Goal: Transaction & Acquisition: Obtain resource

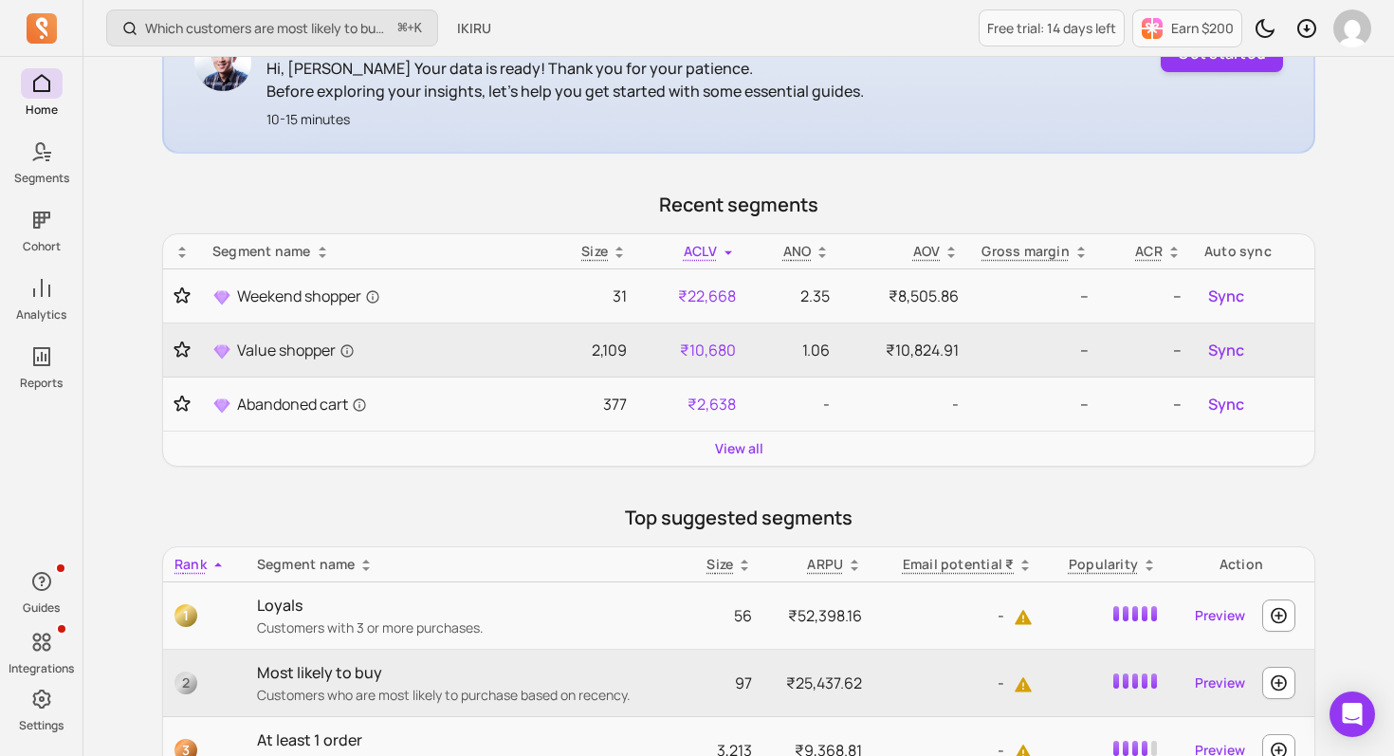
scroll to position [428, 0]
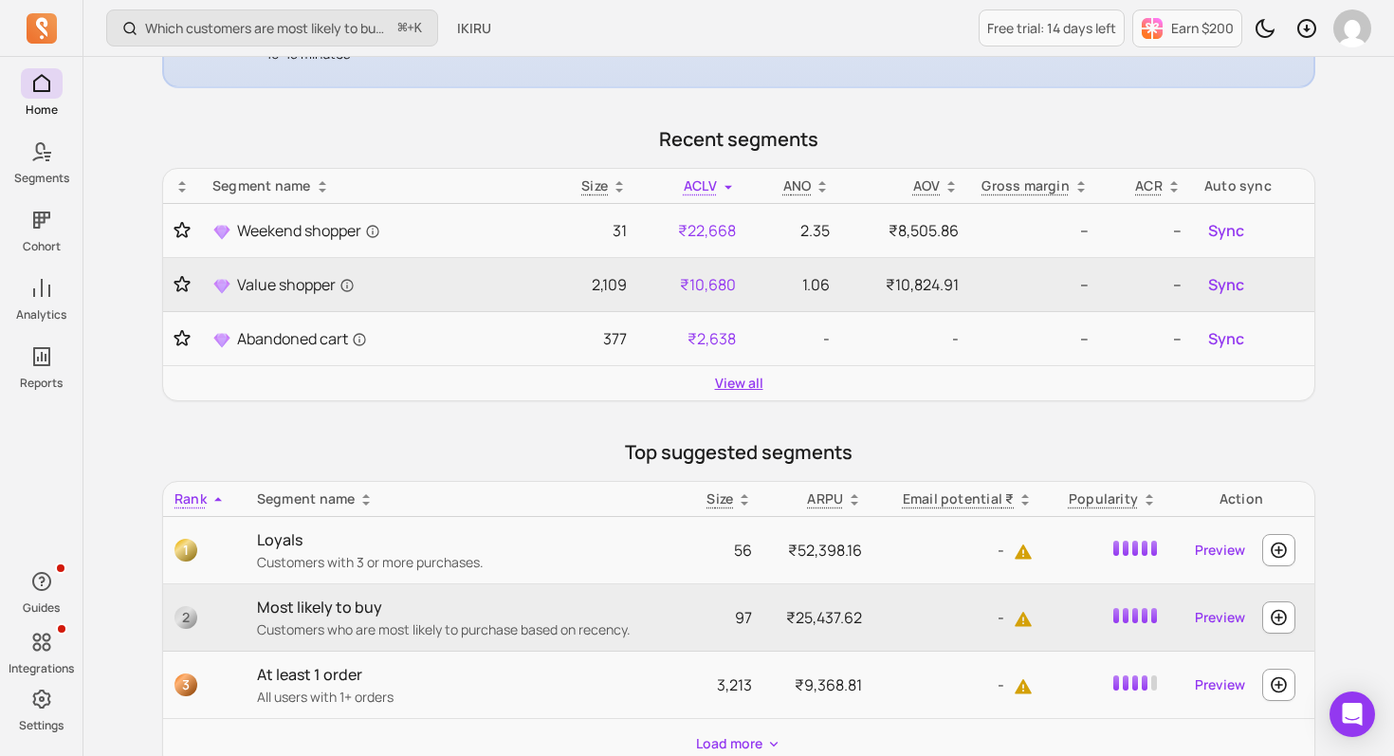
click at [744, 380] on link "View all" at bounding box center [739, 383] width 48 height 19
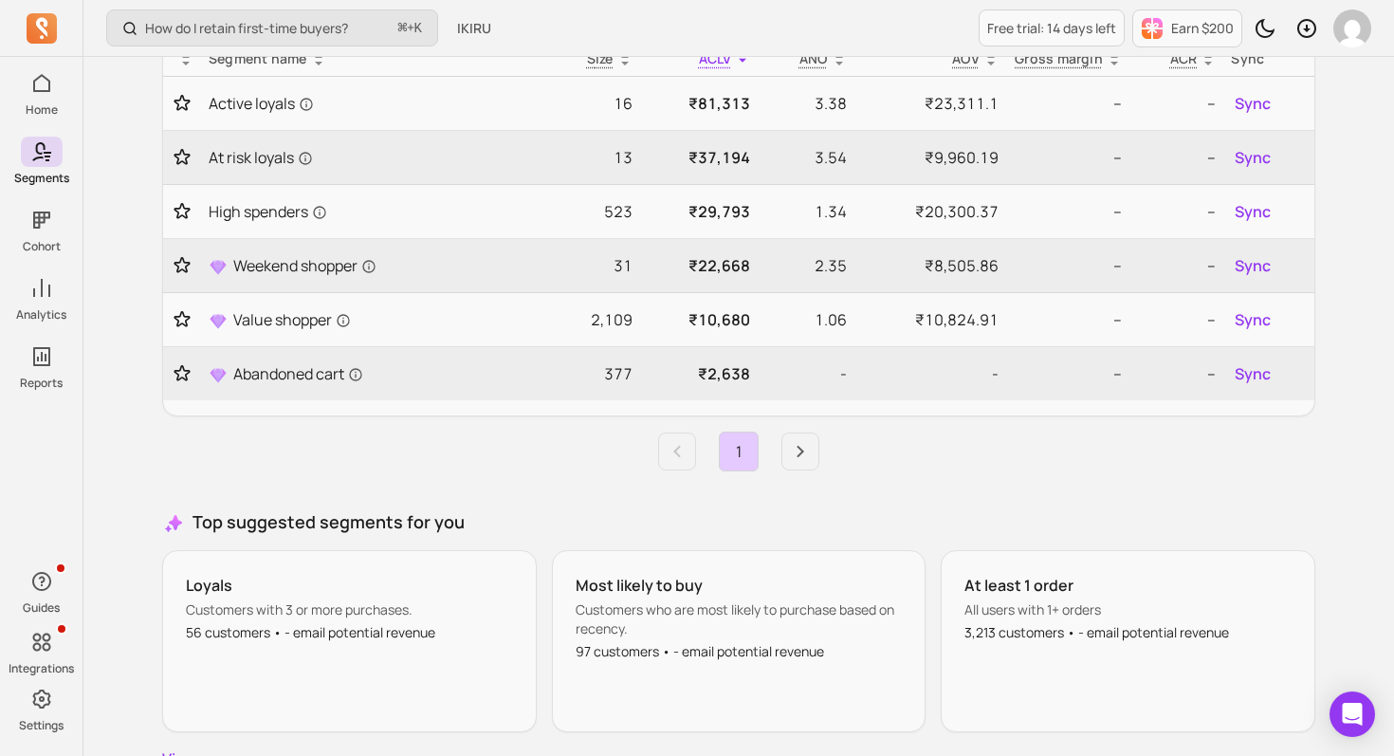
scroll to position [302, 0]
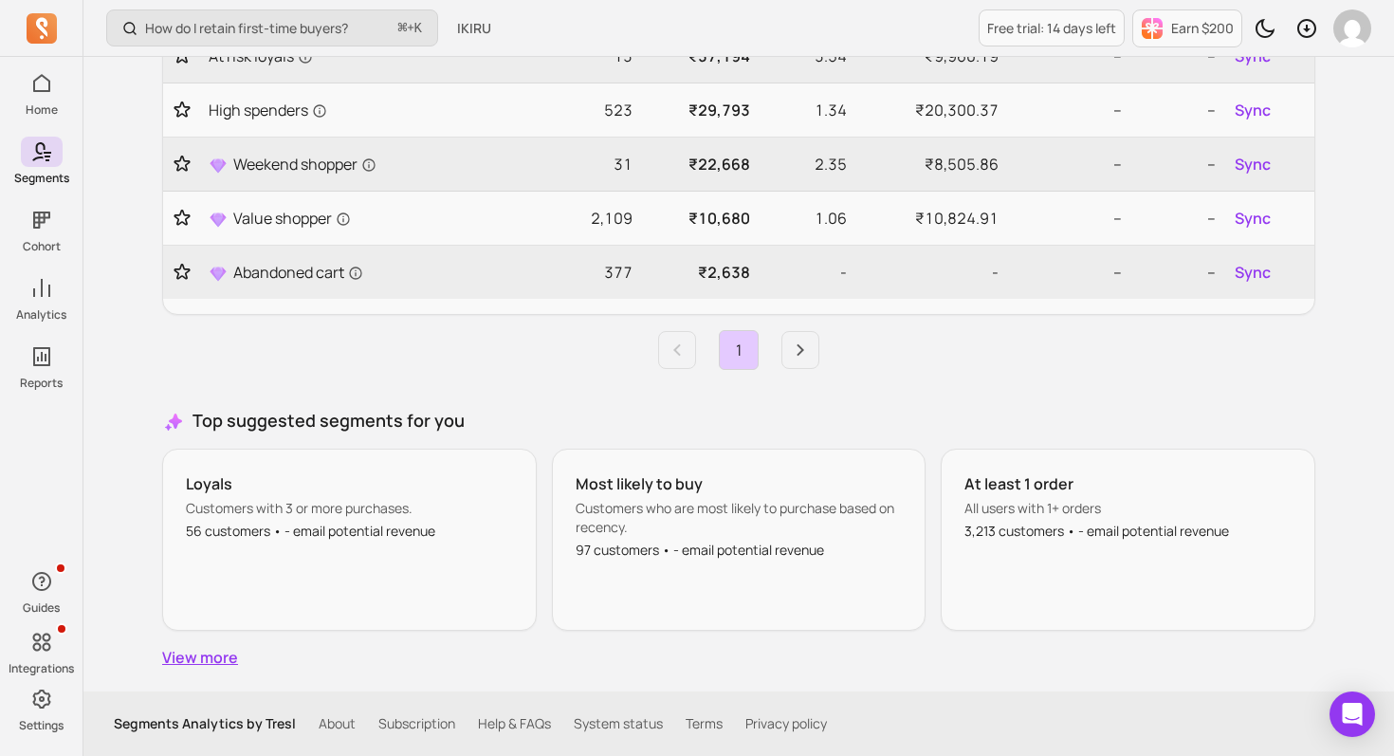
click at [220, 652] on link "View more" at bounding box center [739, 657] width 1154 height 23
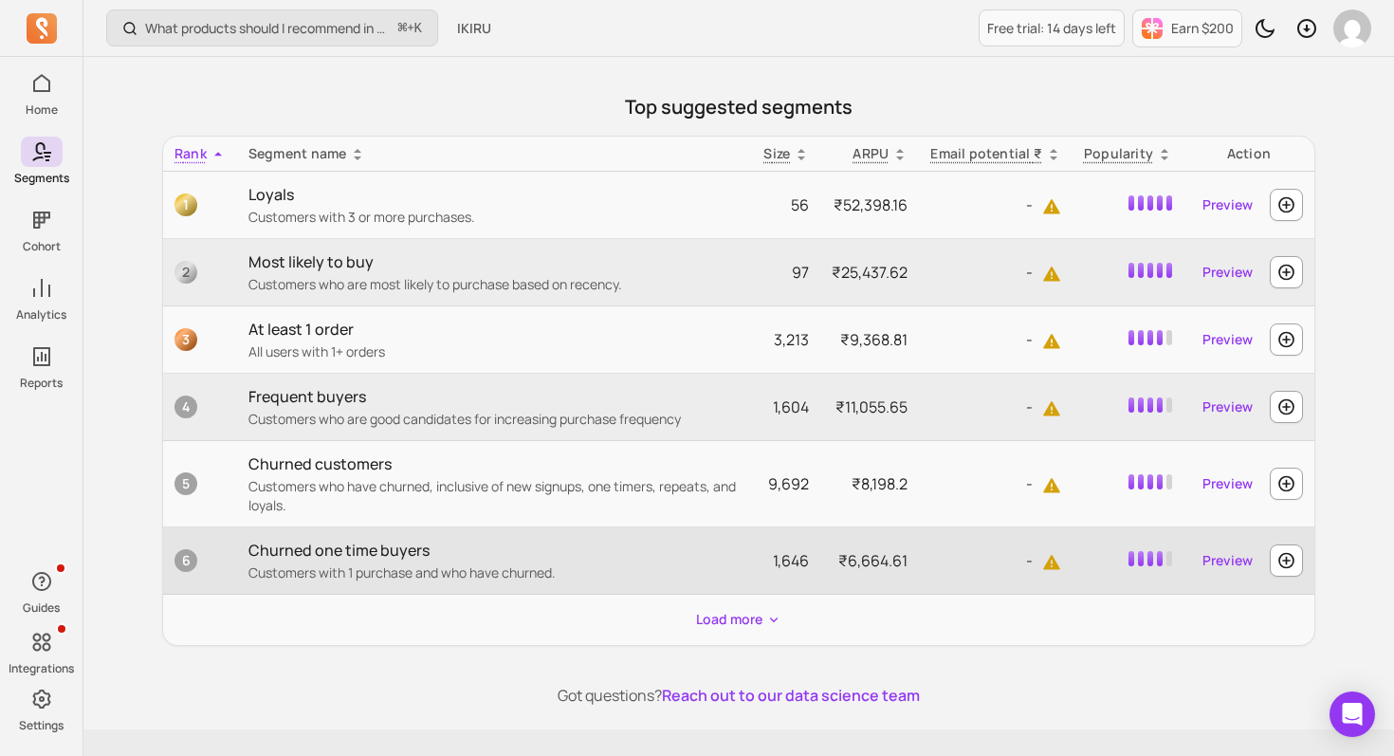
scroll to position [375, 0]
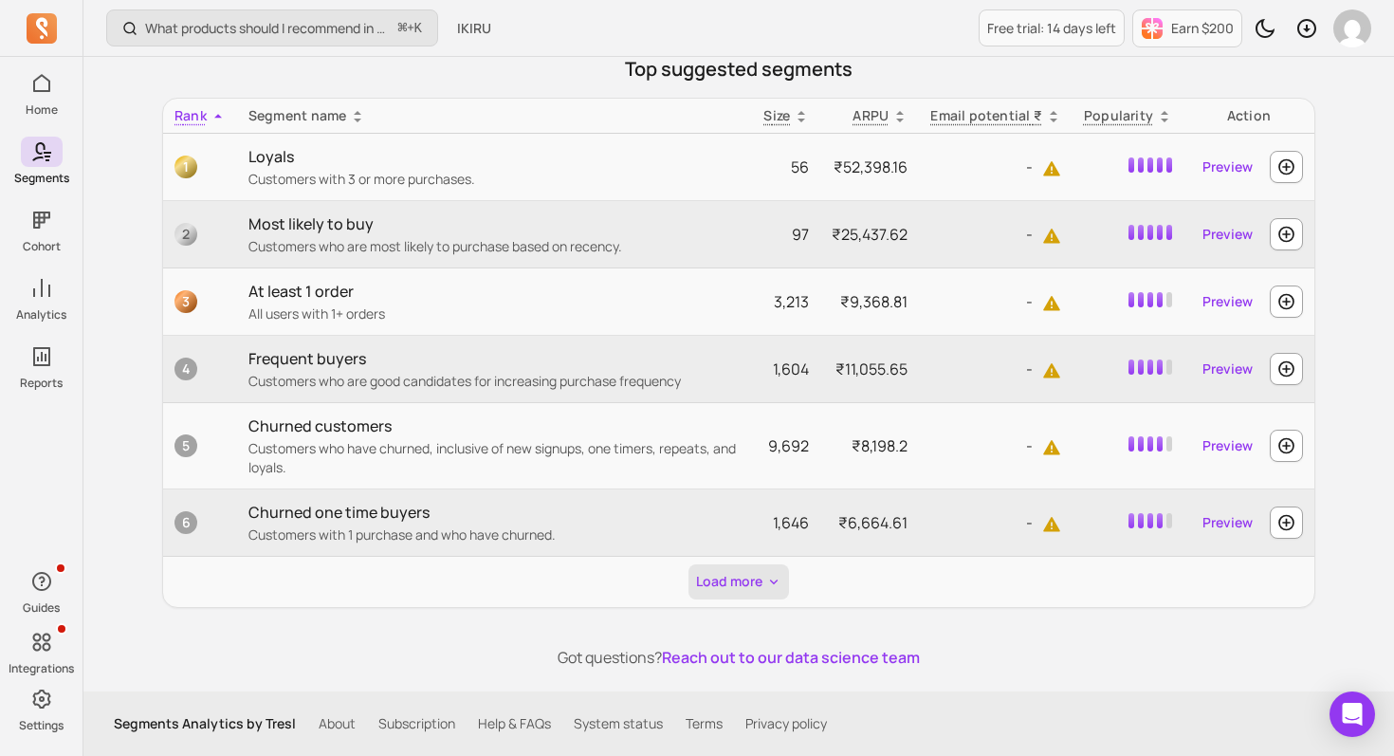
click at [735, 572] on button "Load more" at bounding box center [739, 581] width 101 height 35
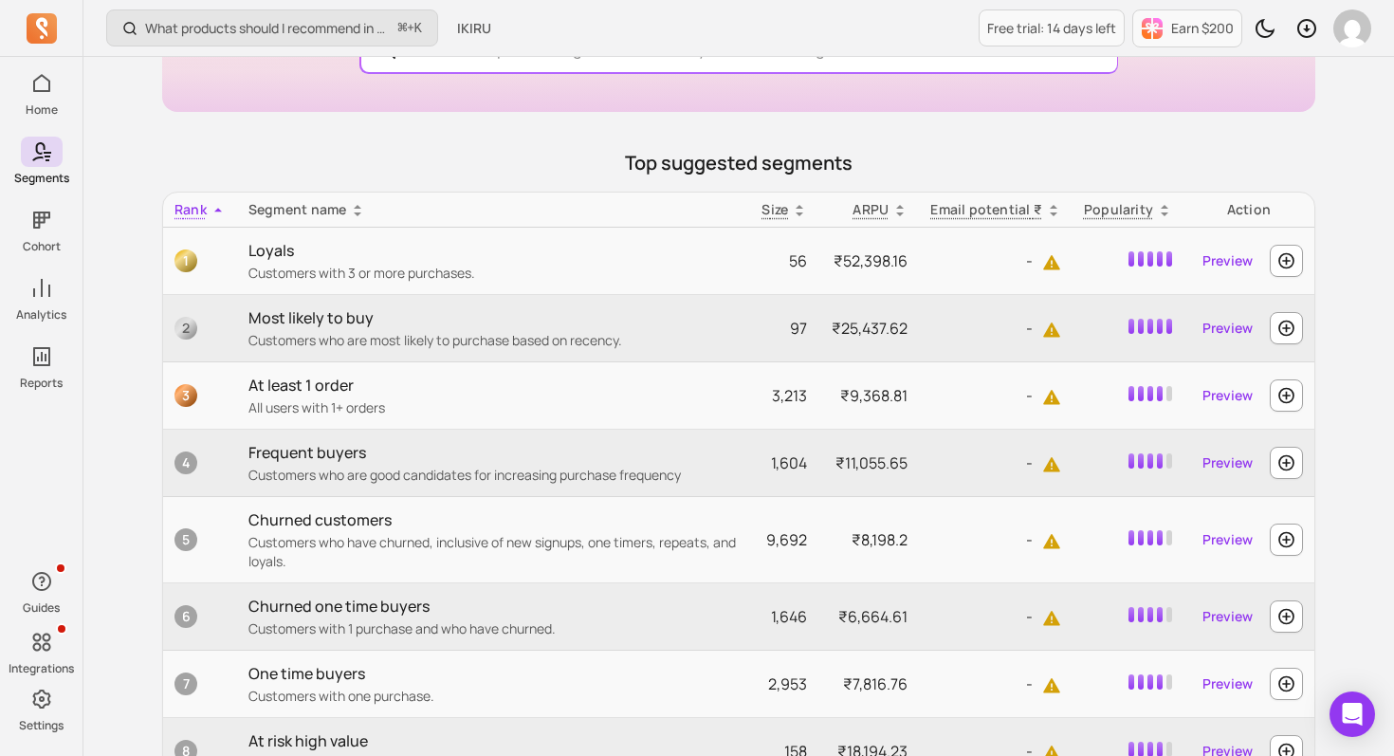
scroll to position [285, 0]
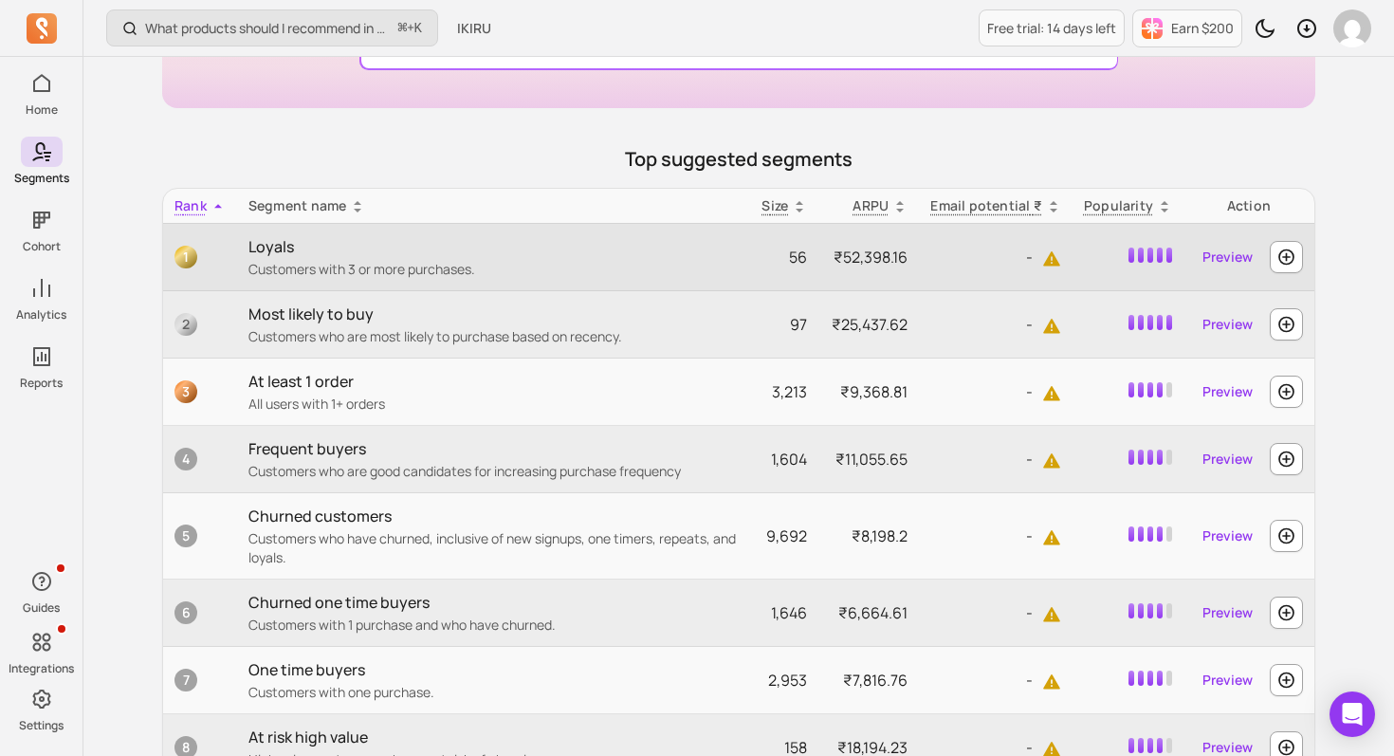
click at [507, 262] on p "Customers with 3 or more purchases." at bounding box center [494, 269] width 491 height 19
click at [1234, 255] on link "Preview" at bounding box center [1227, 257] width 65 height 34
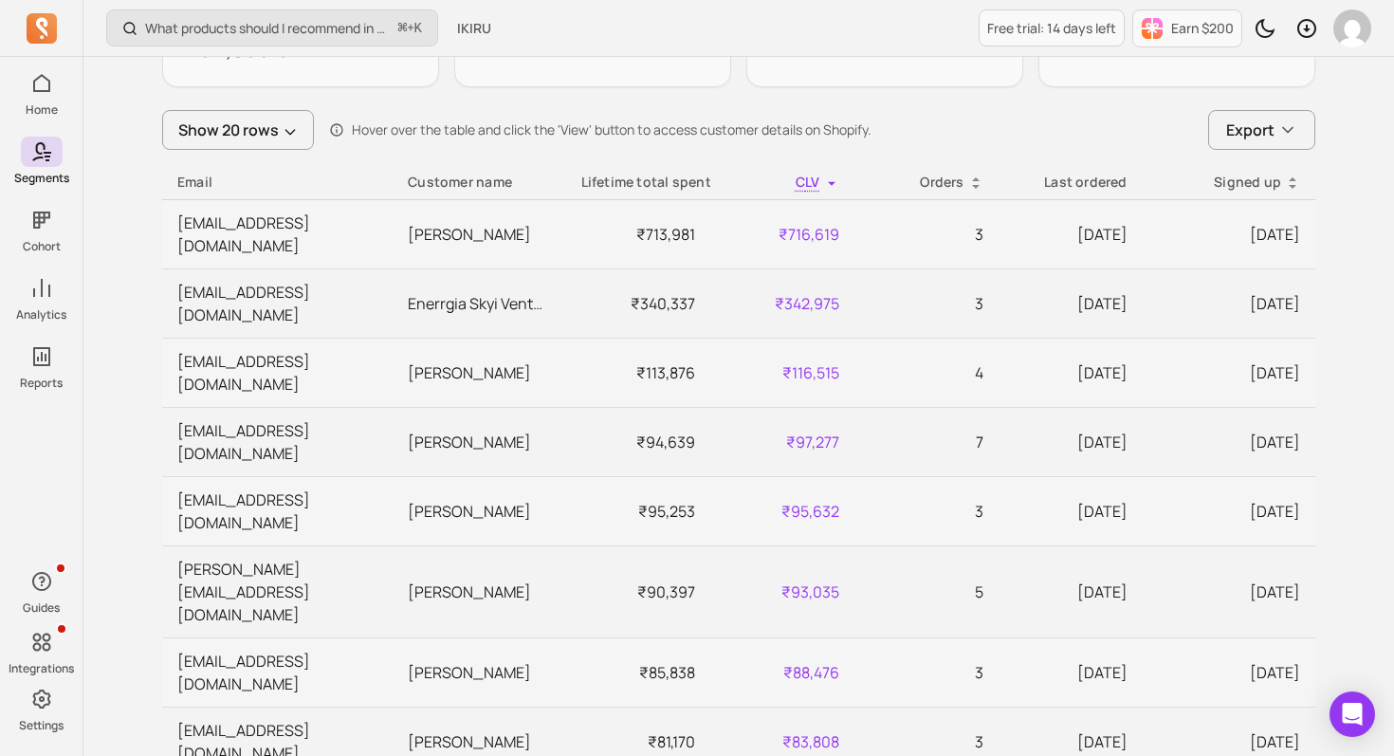
scroll to position [673, 0]
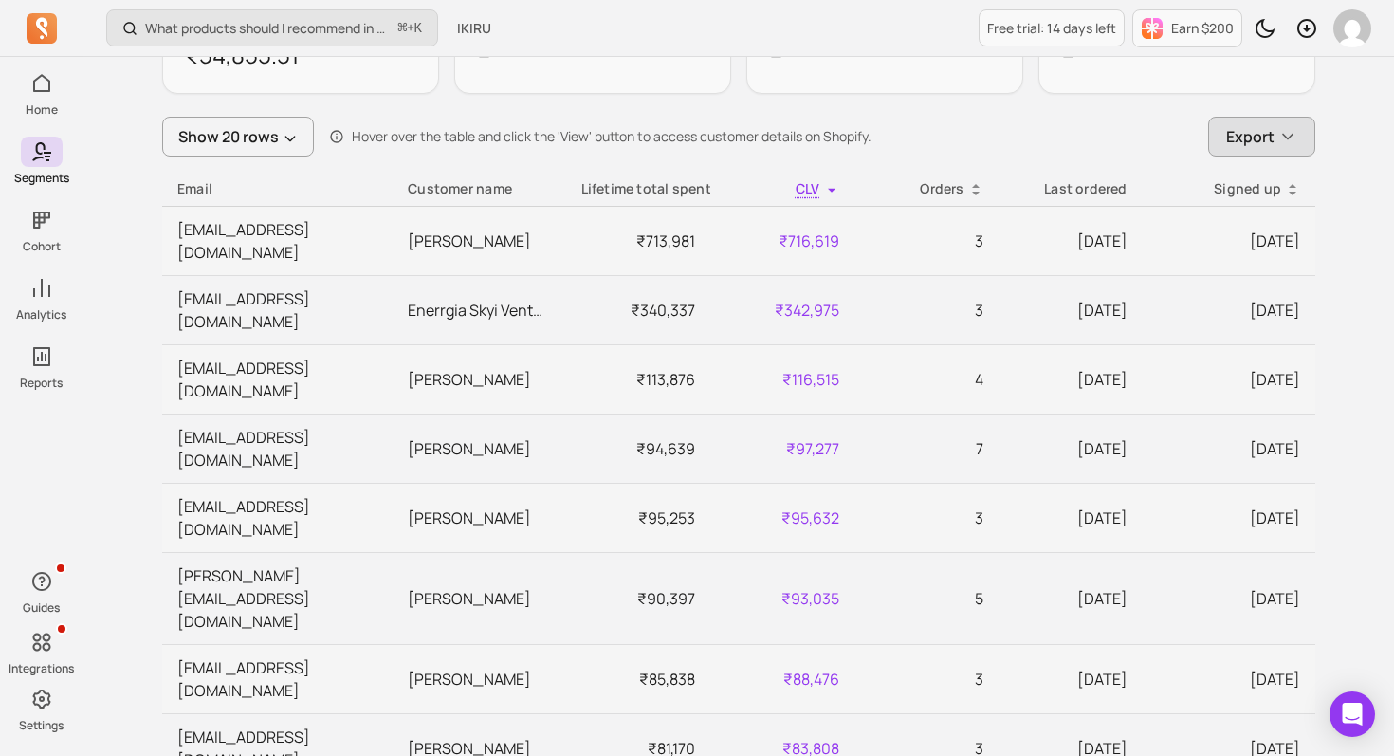
click at [1276, 140] on button "Export" at bounding box center [1262, 137] width 107 height 40
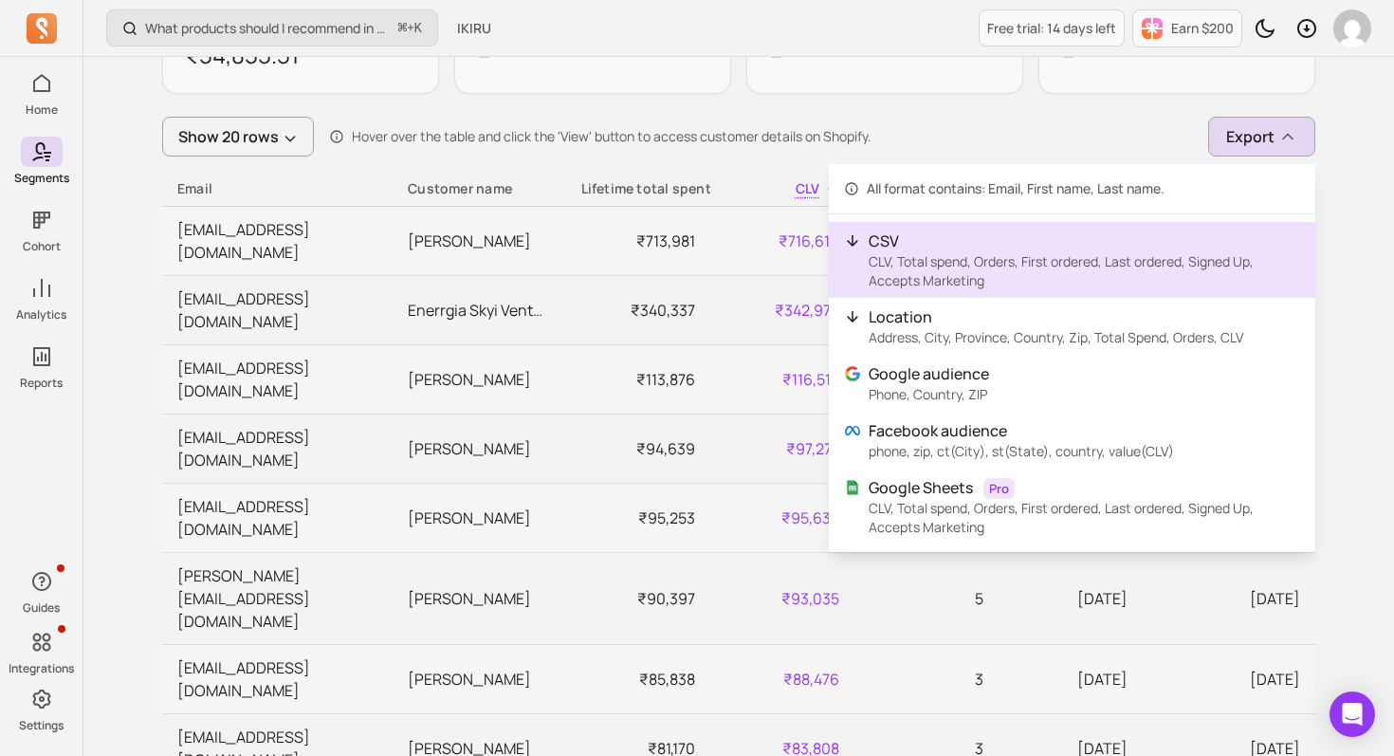
click at [1097, 264] on p "CLV, Total spend, Orders, First ordered, Last ordered, Signed Up, Accepts Marke…" at bounding box center [1085, 271] width 432 height 38
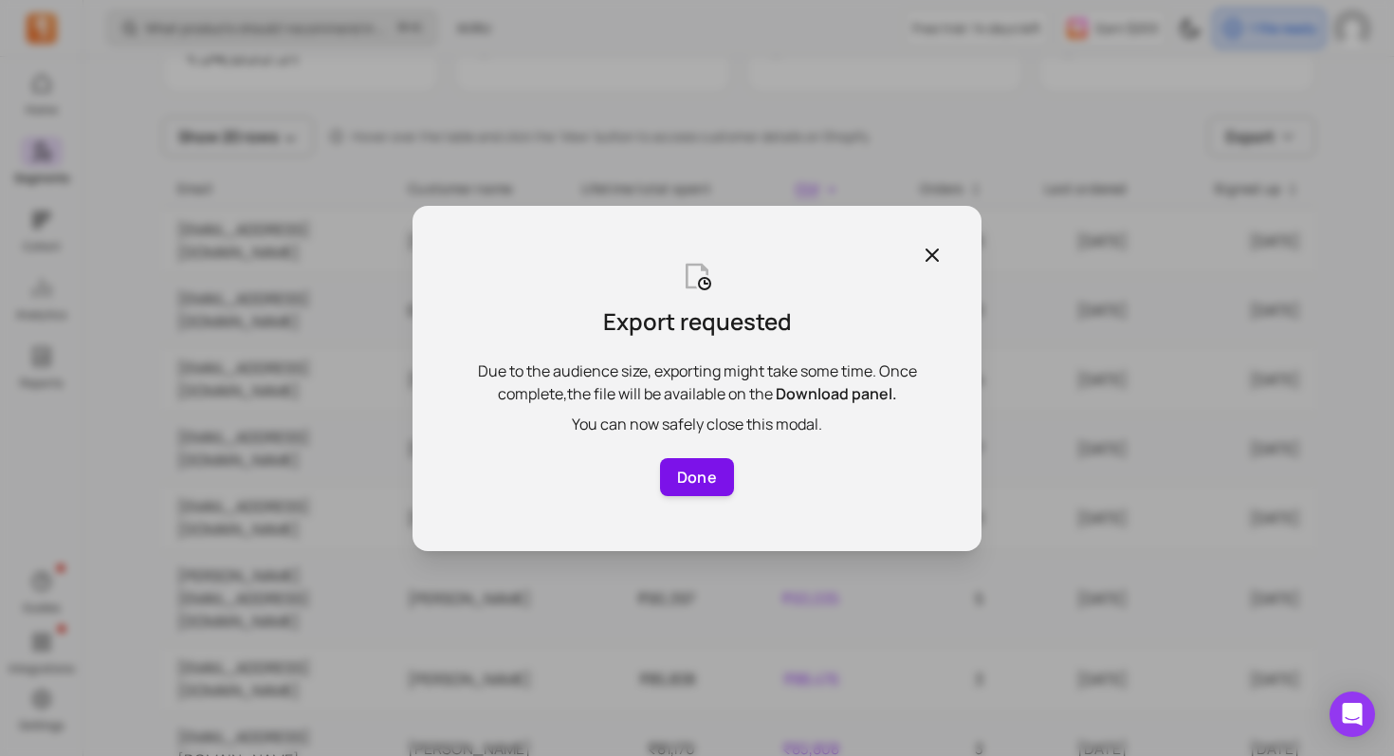
click at [704, 471] on button "Done" at bounding box center [697, 477] width 74 height 38
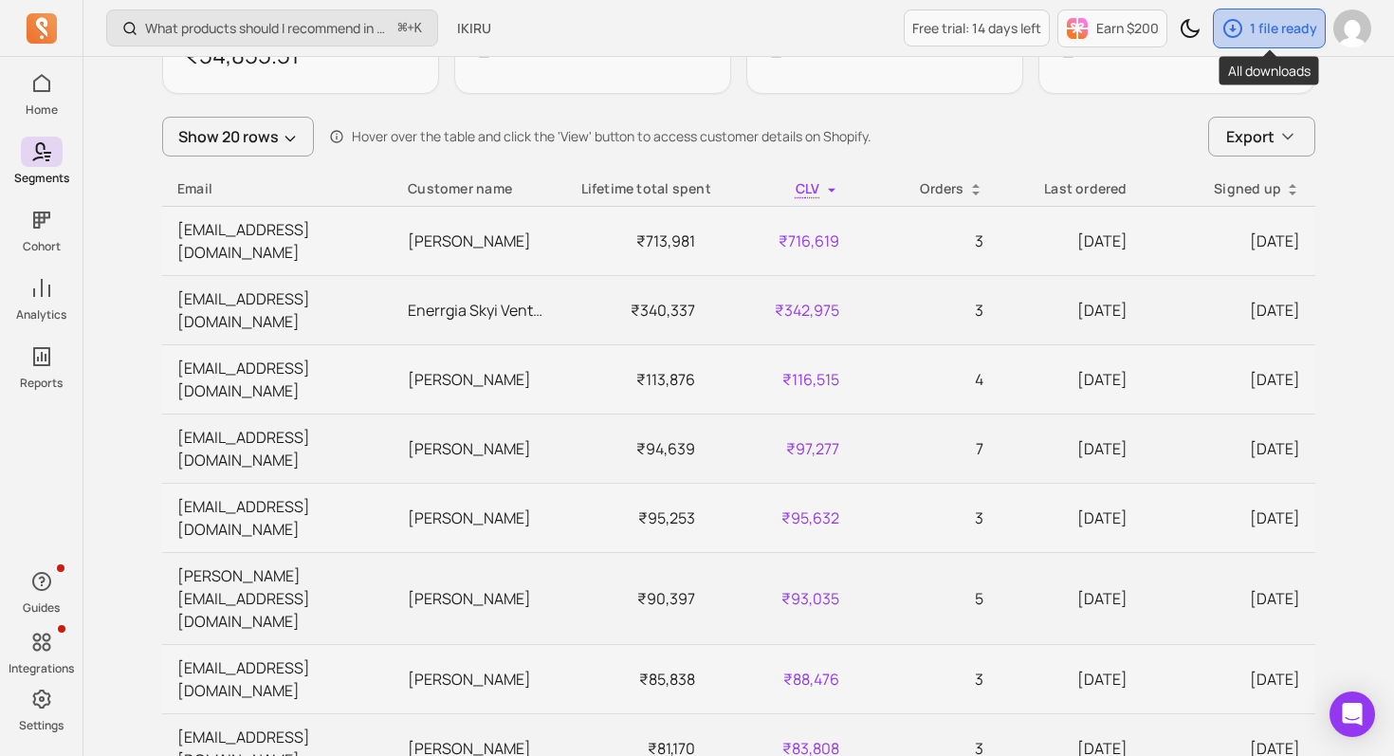
click at [1263, 38] on div "1 file ready" at bounding box center [1269, 28] width 111 height 38
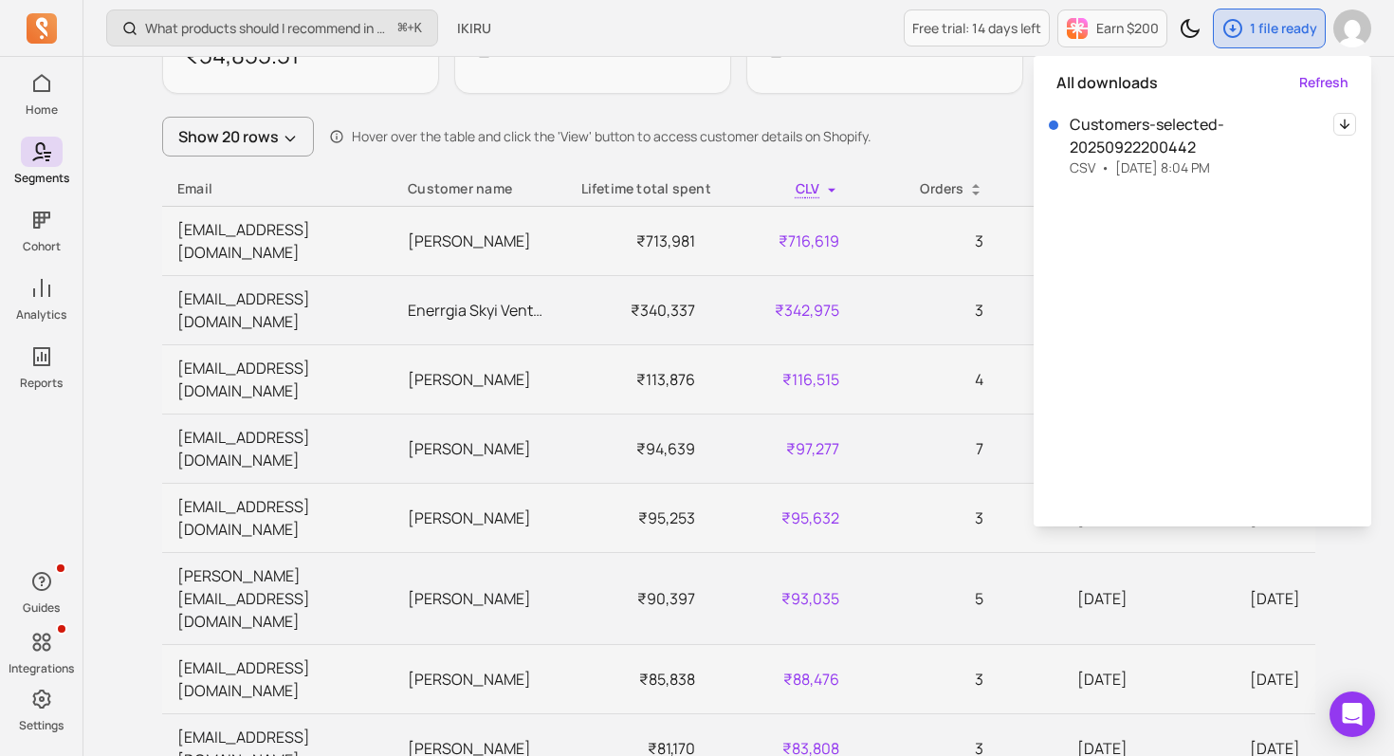
click at [1345, 130] on icon "button" at bounding box center [1345, 124] width 23 height 23
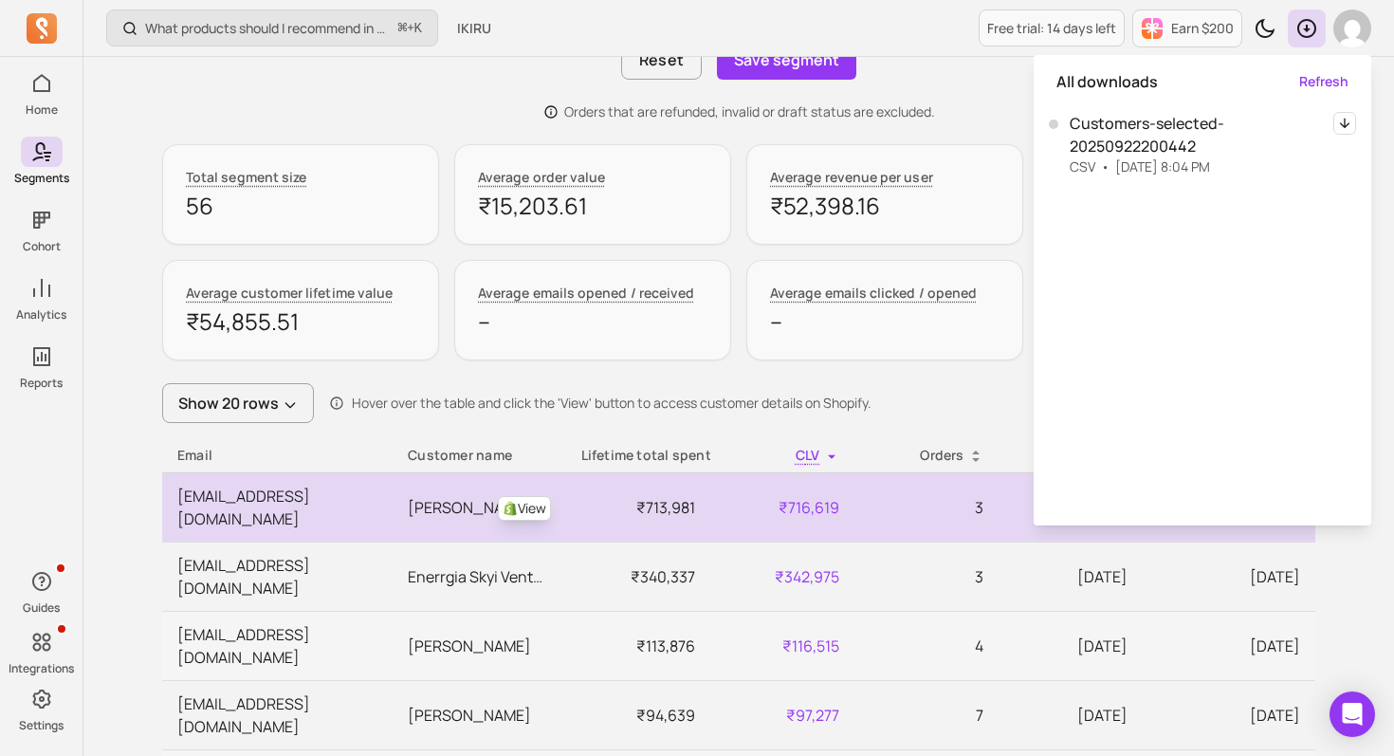
scroll to position [0, 0]
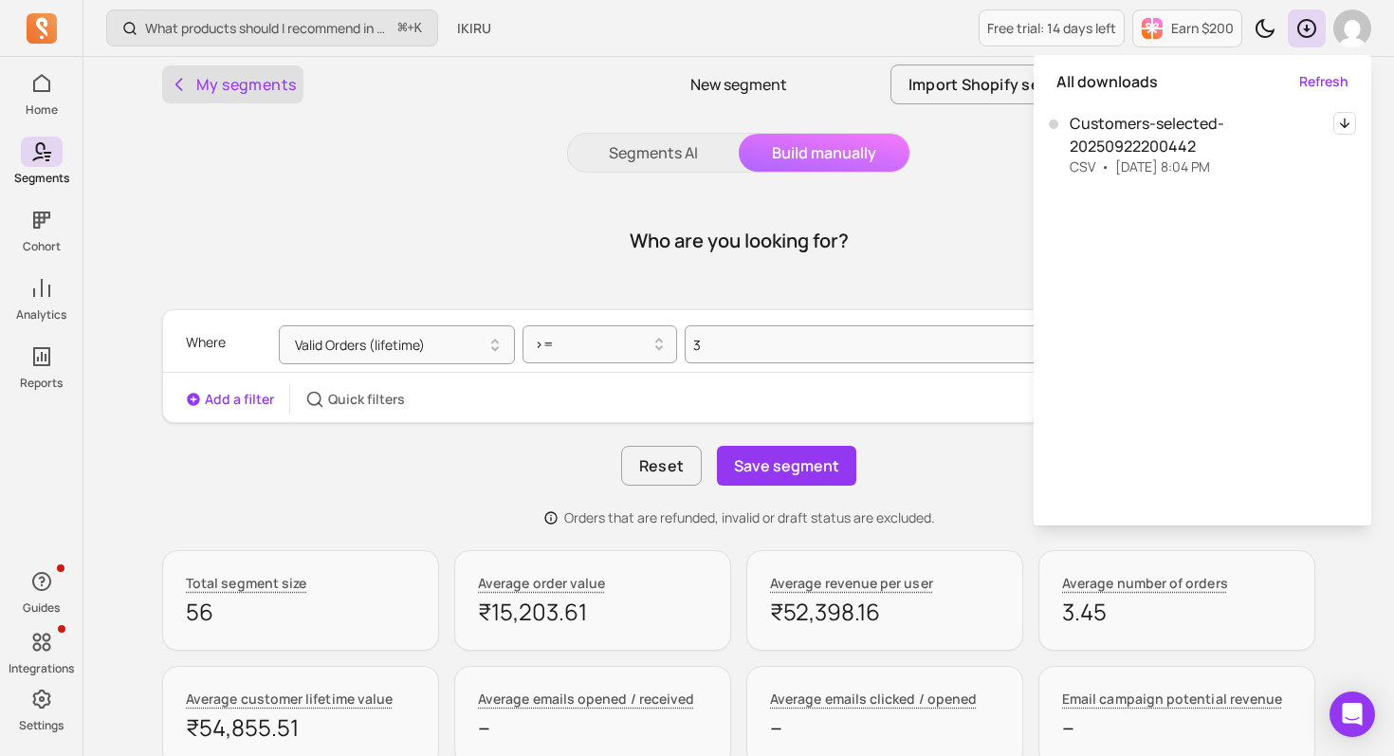
click at [233, 99] on button "My segments" at bounding box center [232, 84] width 141 height 38
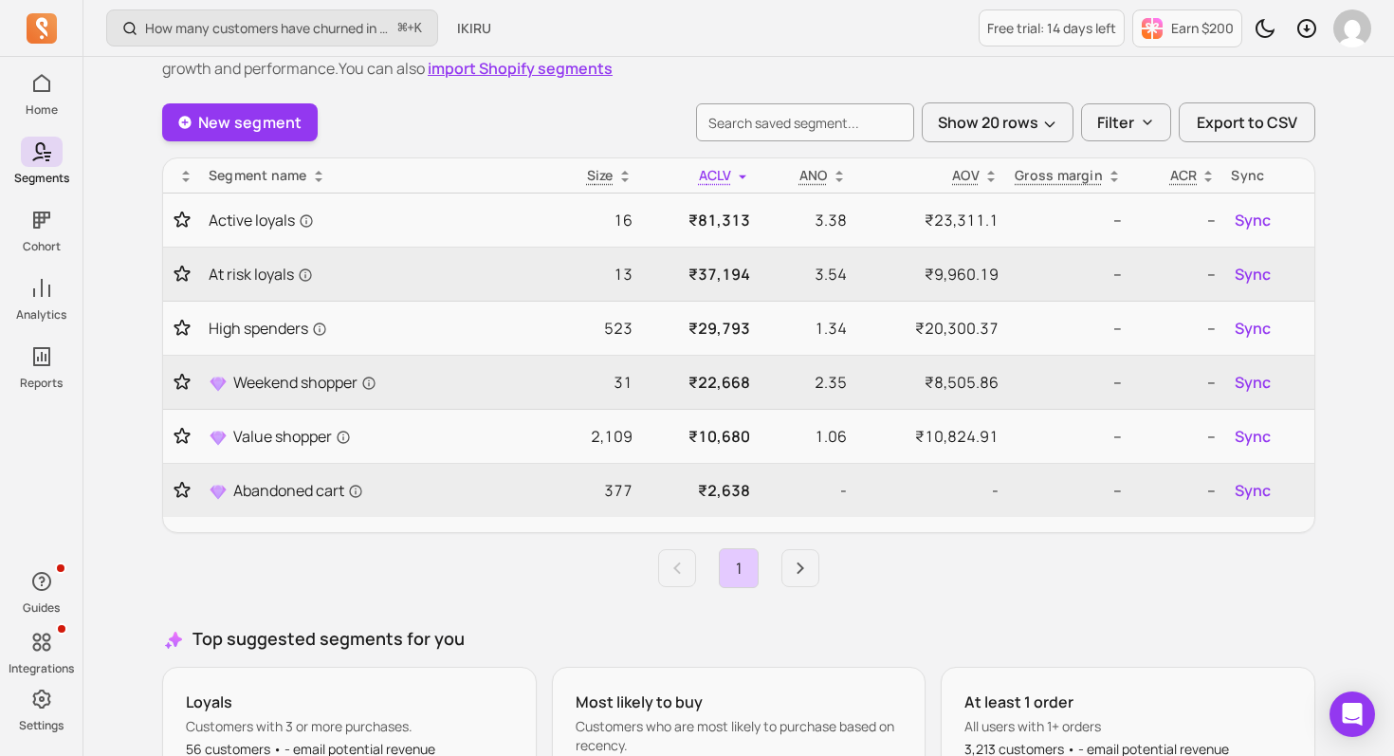
scroll to position [80, 0]
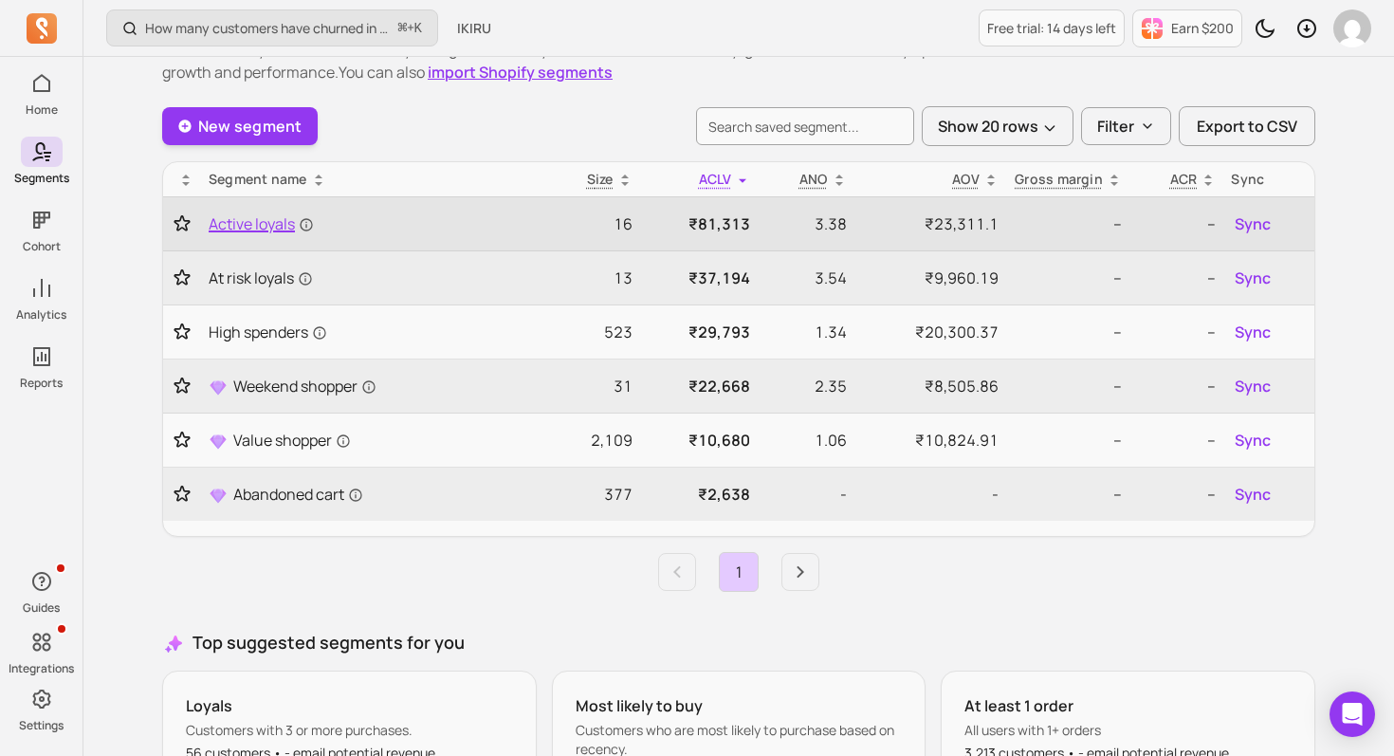
click at [394, 230] on link "Active loyals" at bounding box center [374, 223] width 330 height 23
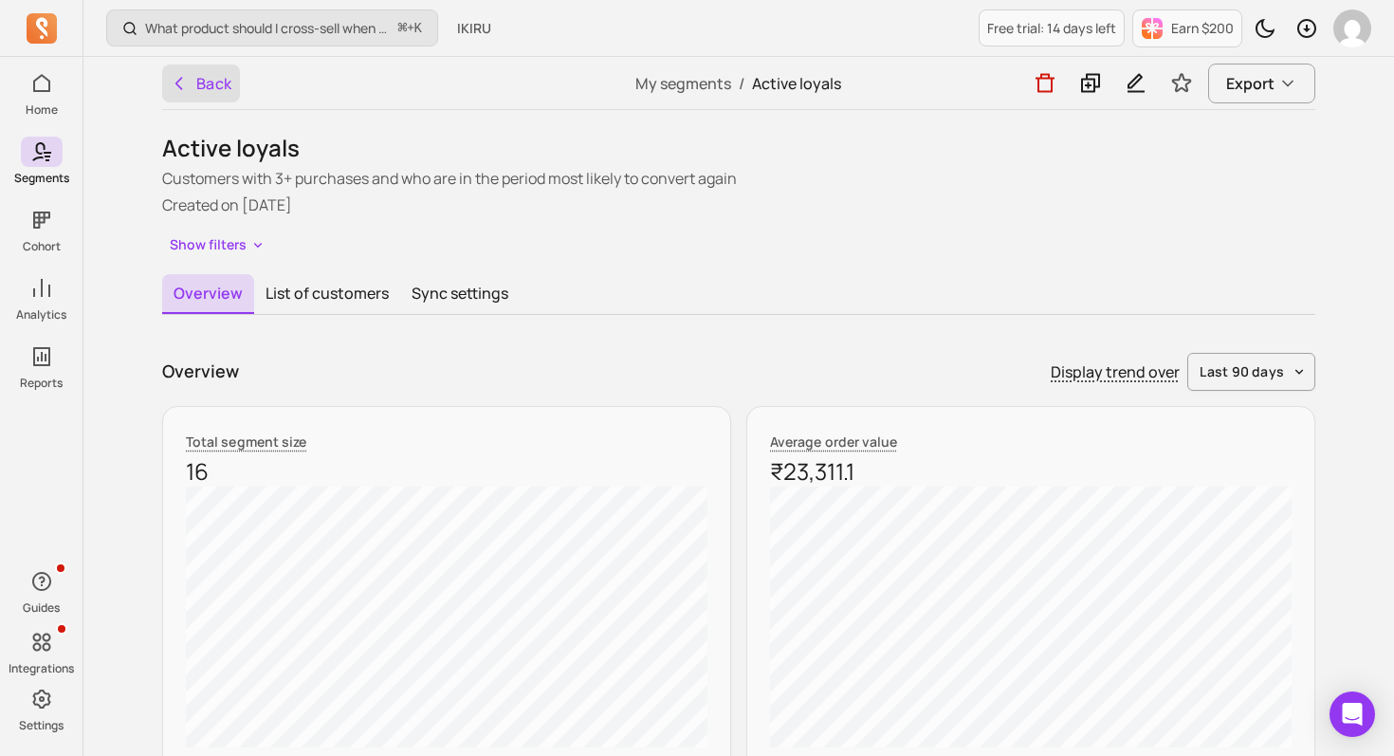
click at [176, 83] on icon "button" at bounding box center [179, 83] width 6 height 11
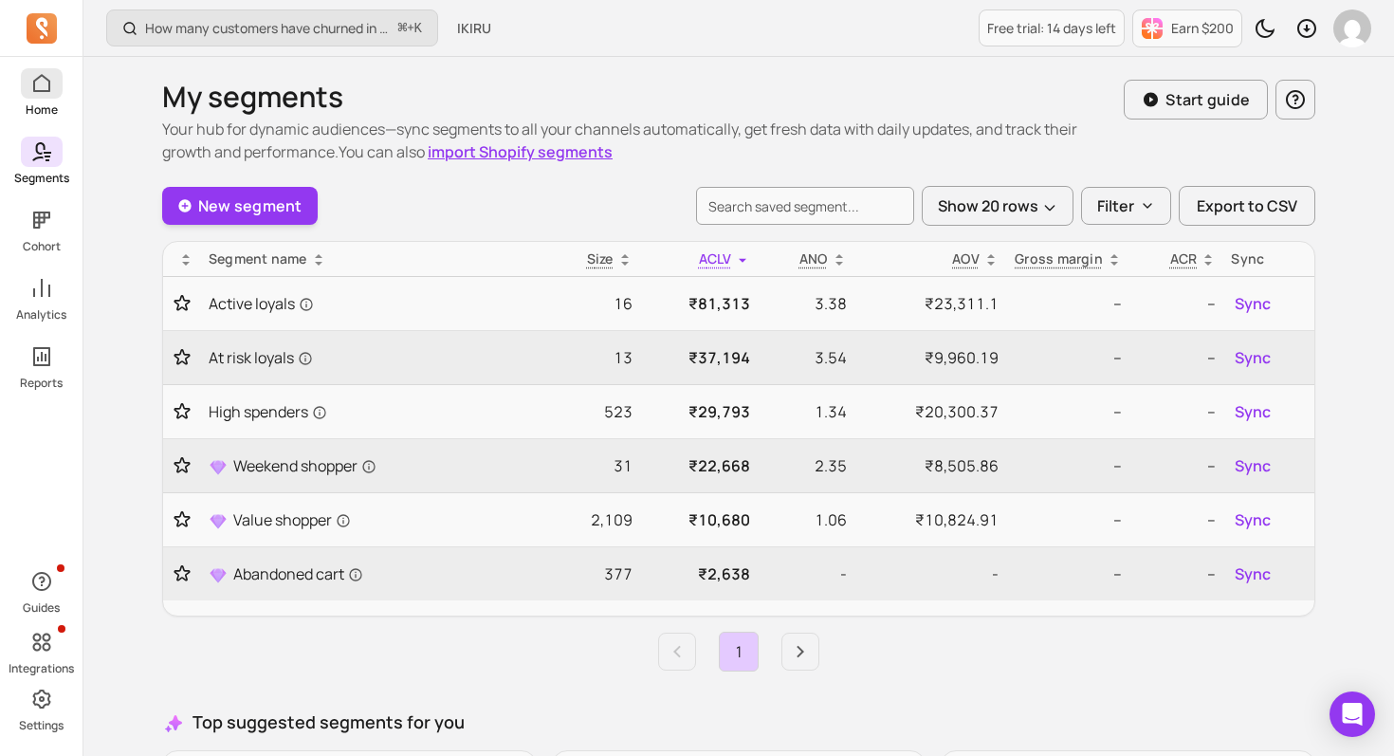
click at [51, 96] on span at bounding box center [42, 83] width 42 height 30
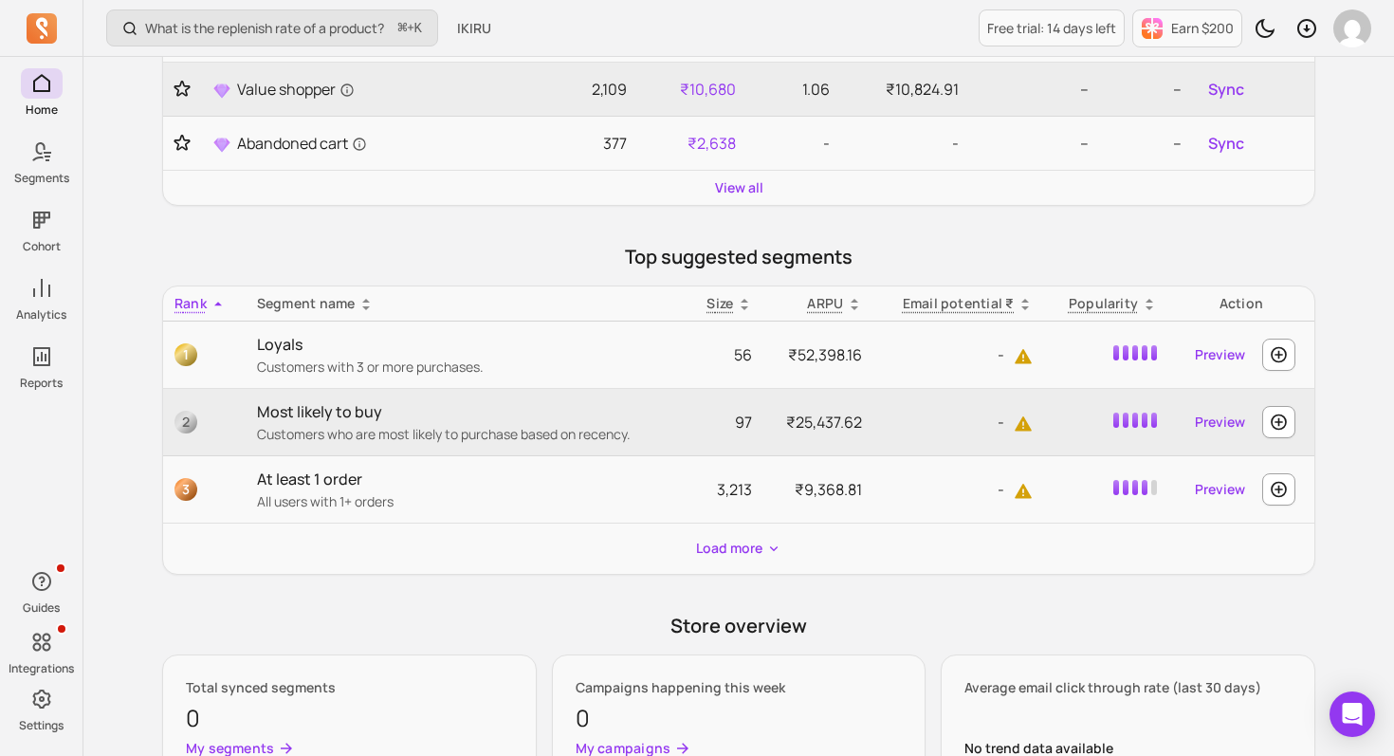
scroll to position [625, 0]
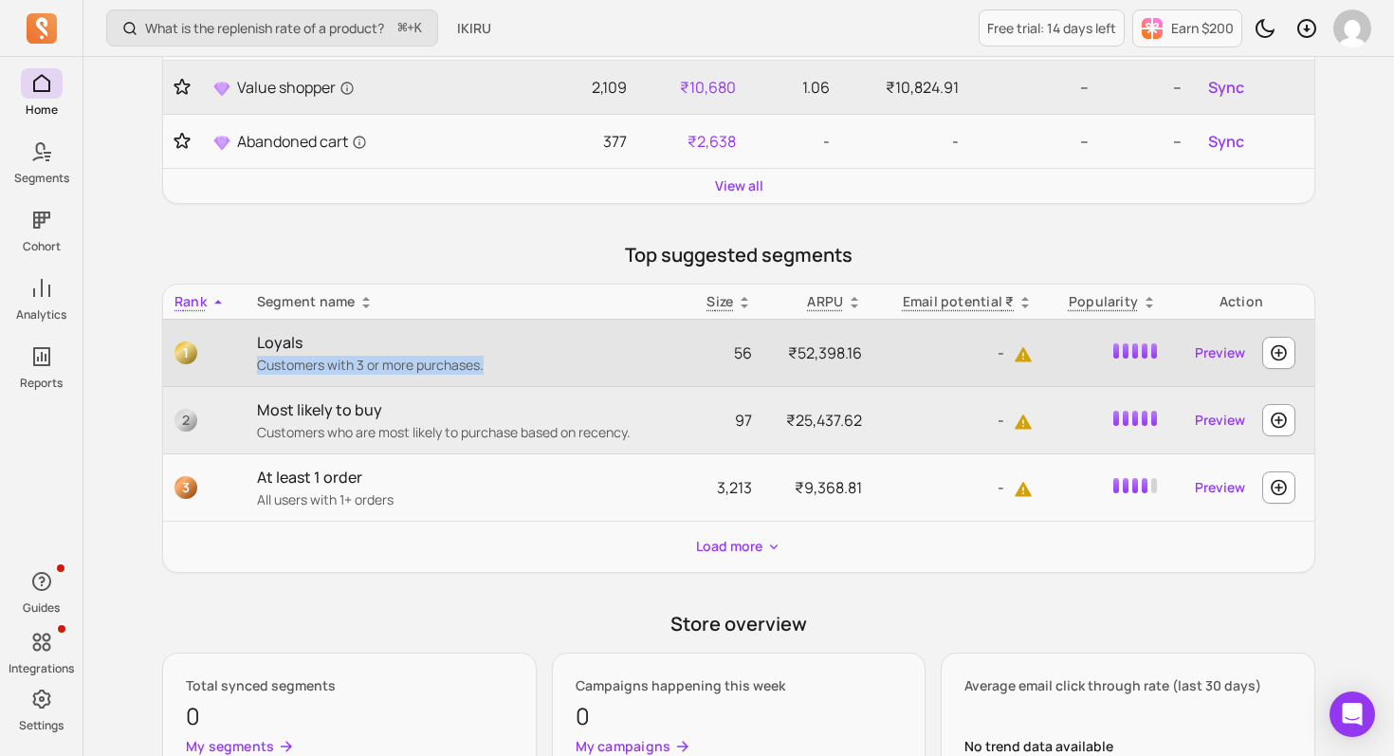
drag, startPoint x: 258, startPoint y: 366, endPoint x: 497, endPoint y: 359, distance: 239.2
click at [497, 359] on p "Customers with 3 or more purchases." at bounding box center [466, 365] width 419 height 19
copy p "Customers with 3 or more purchases."
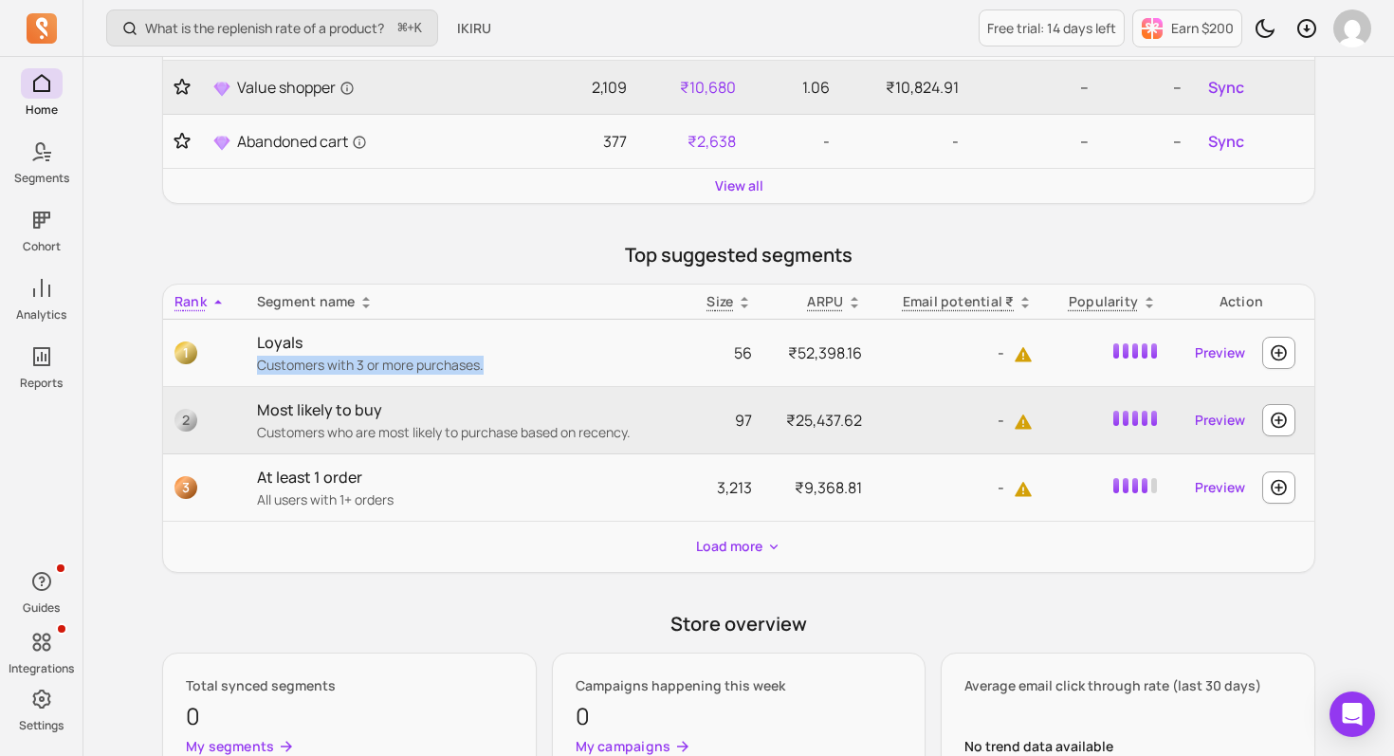
click at [305, 527] on div "Load more" at bounding box center [739, 547] width 1152 height 50
click at [1224, 422] on link "Preview" at bounding box center [1220, 420] width 65 height 34
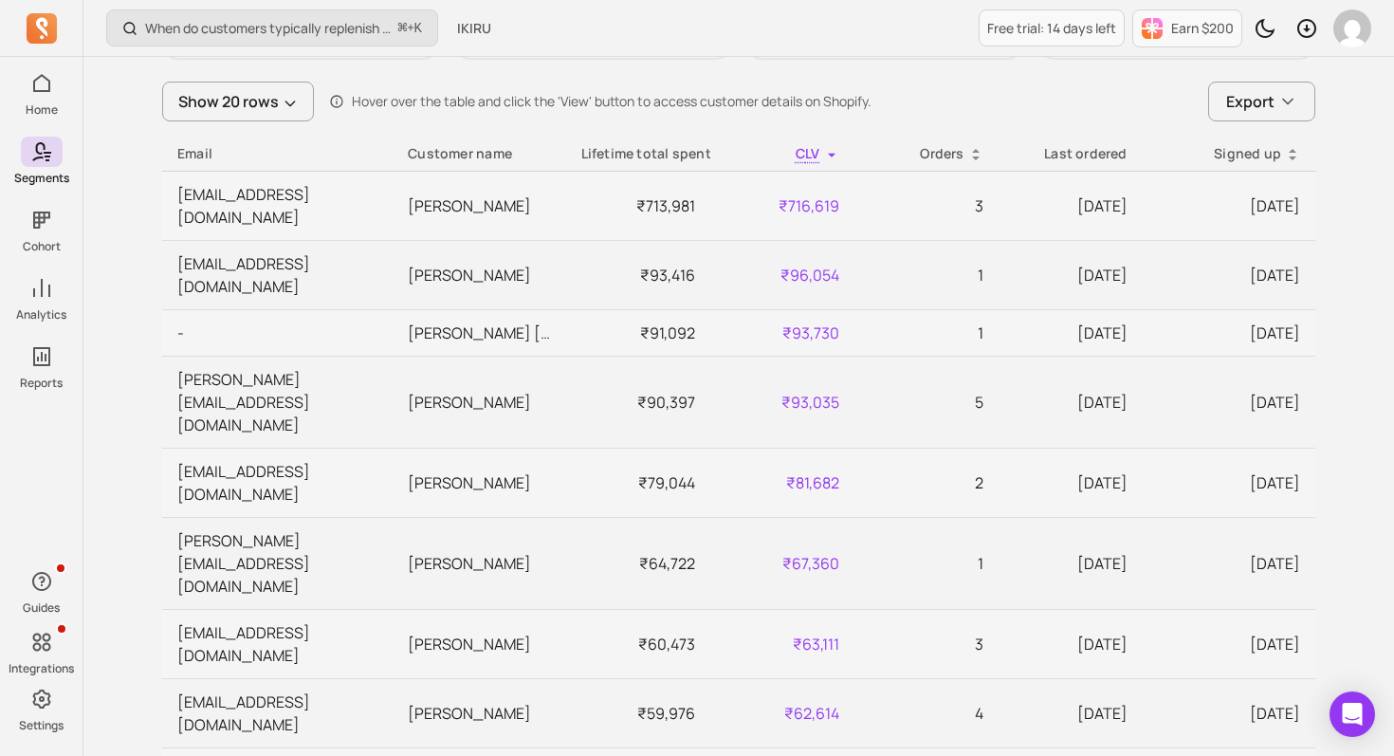
scroll to position [564, 0]
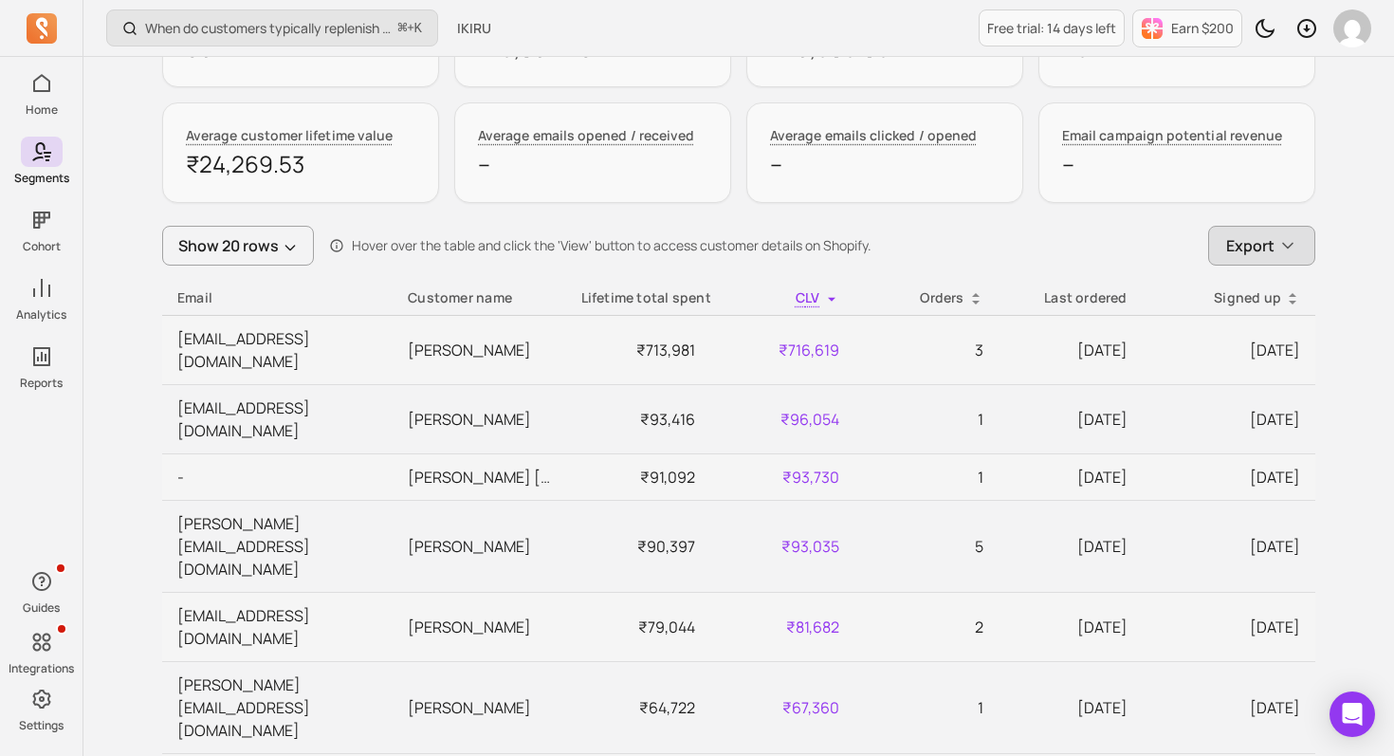
click at [1257, 253] on span "Export" at bounding box center [1251, 245] width 48 height 23
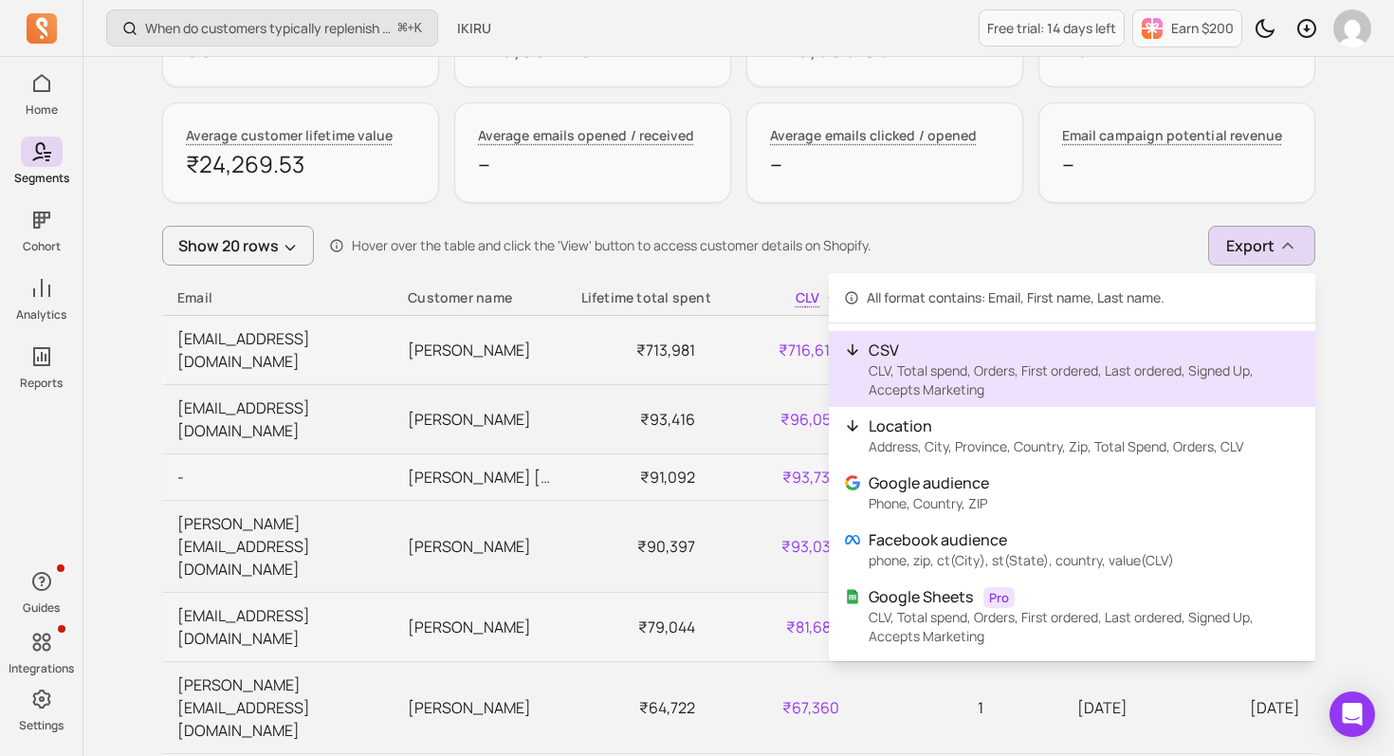
click at [1001, 351] on p "CSV" at bounding box center [1085, 350] width 432 height 23
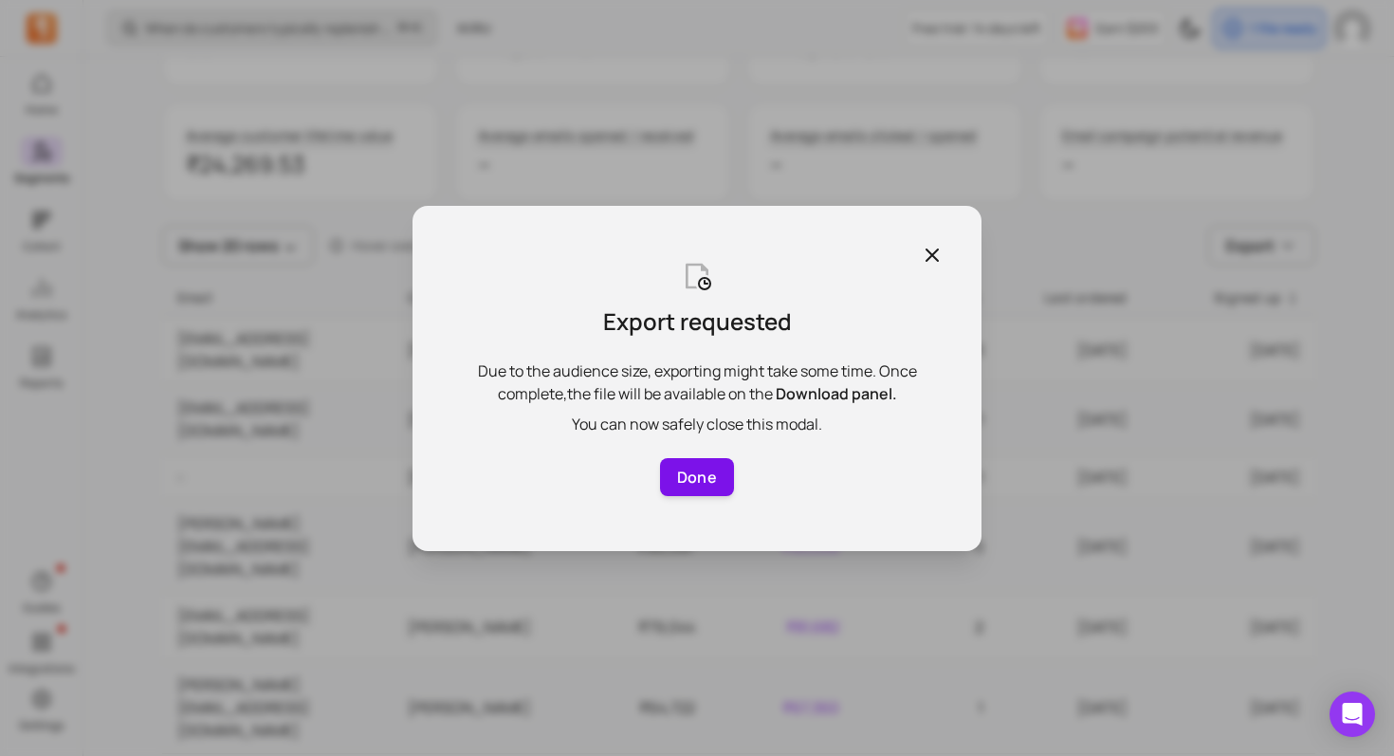
click at [703, 478] on button "Done" at bounding box center [697, 477] width 74 height 38
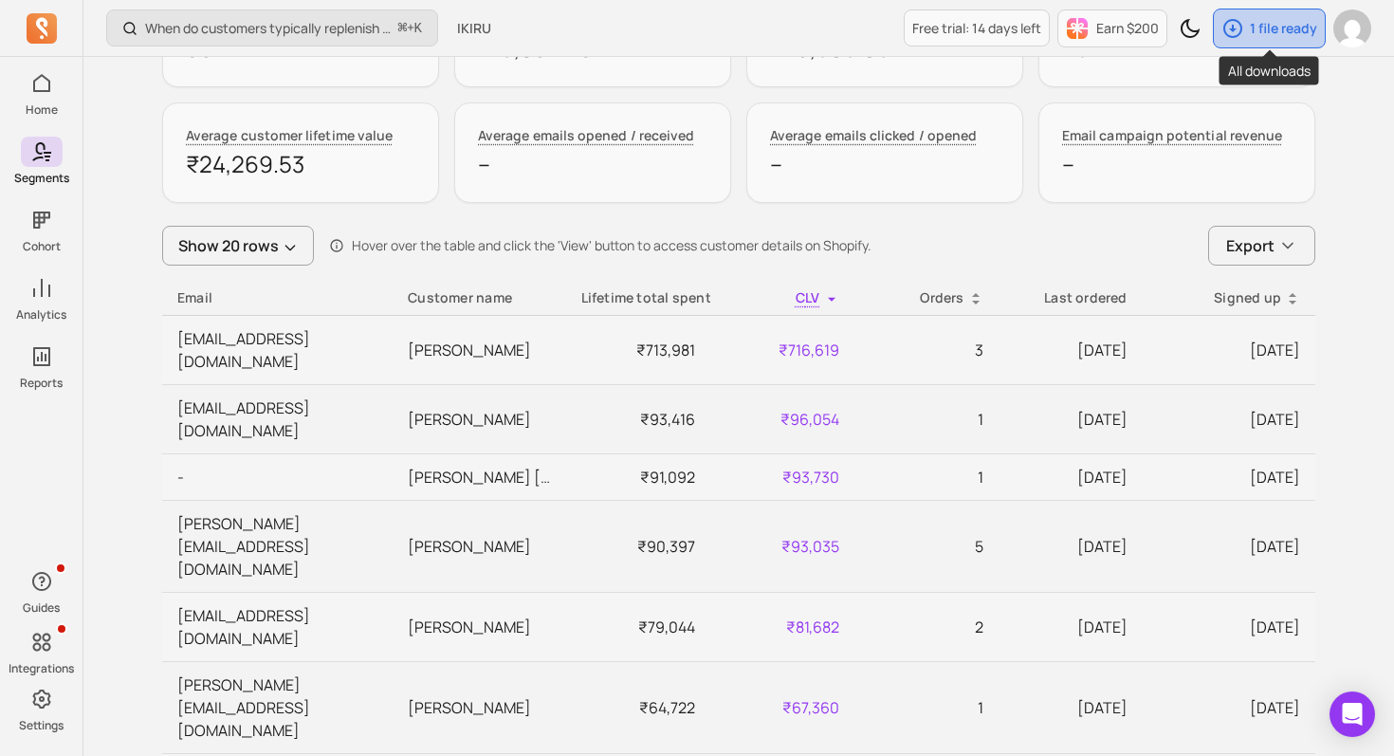
click at [1265, 25] on p "1 file ready" at bounding box center [1283, 28] width 67 height 19
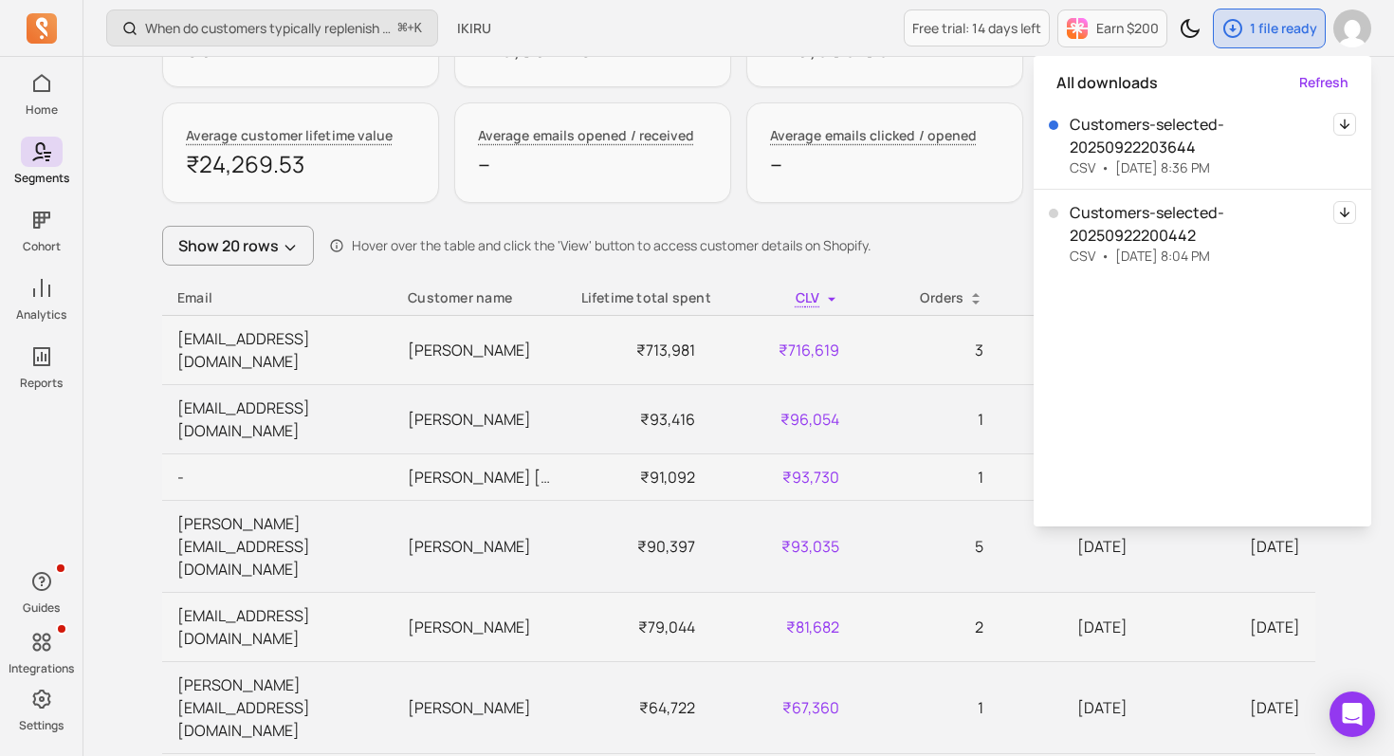
click at [1343, 125] on icon "button" at bounding box center [1345, 124] width 23 height 23
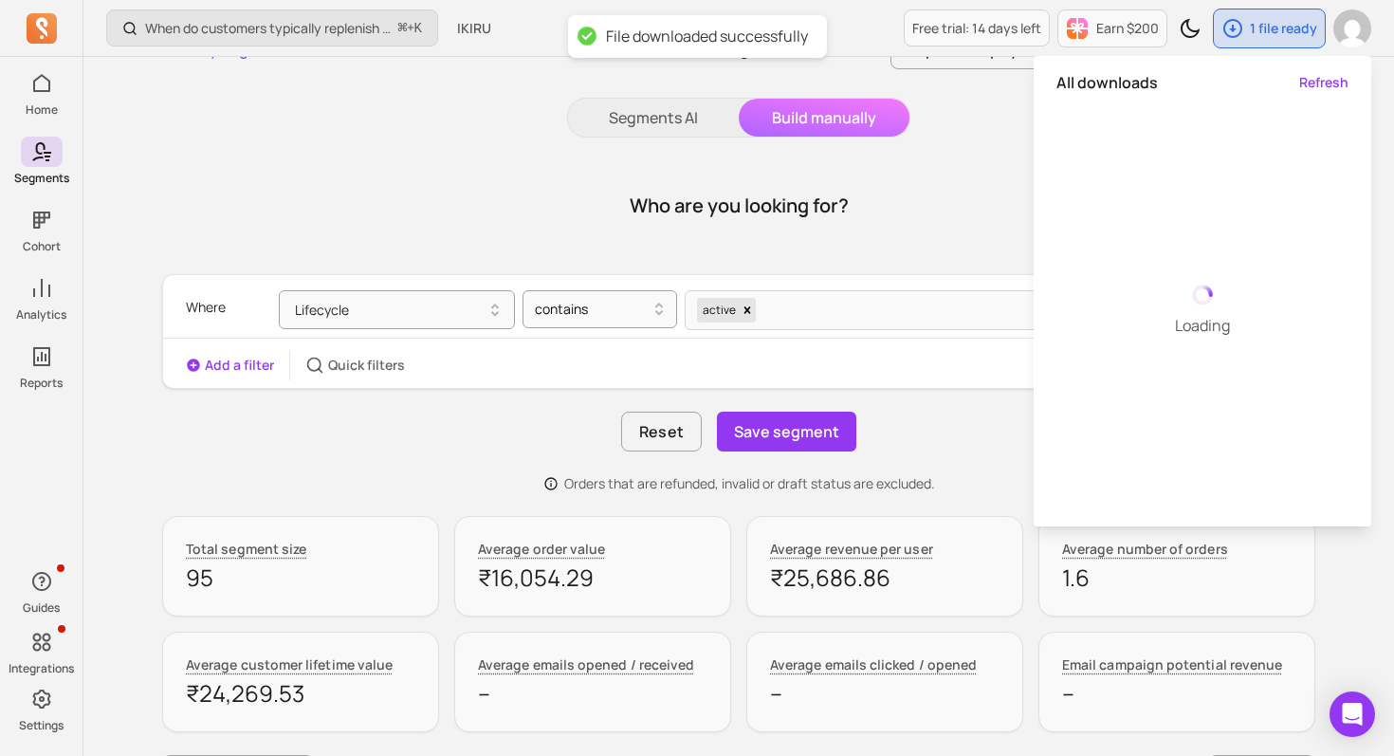
scroll to position [0, 0]
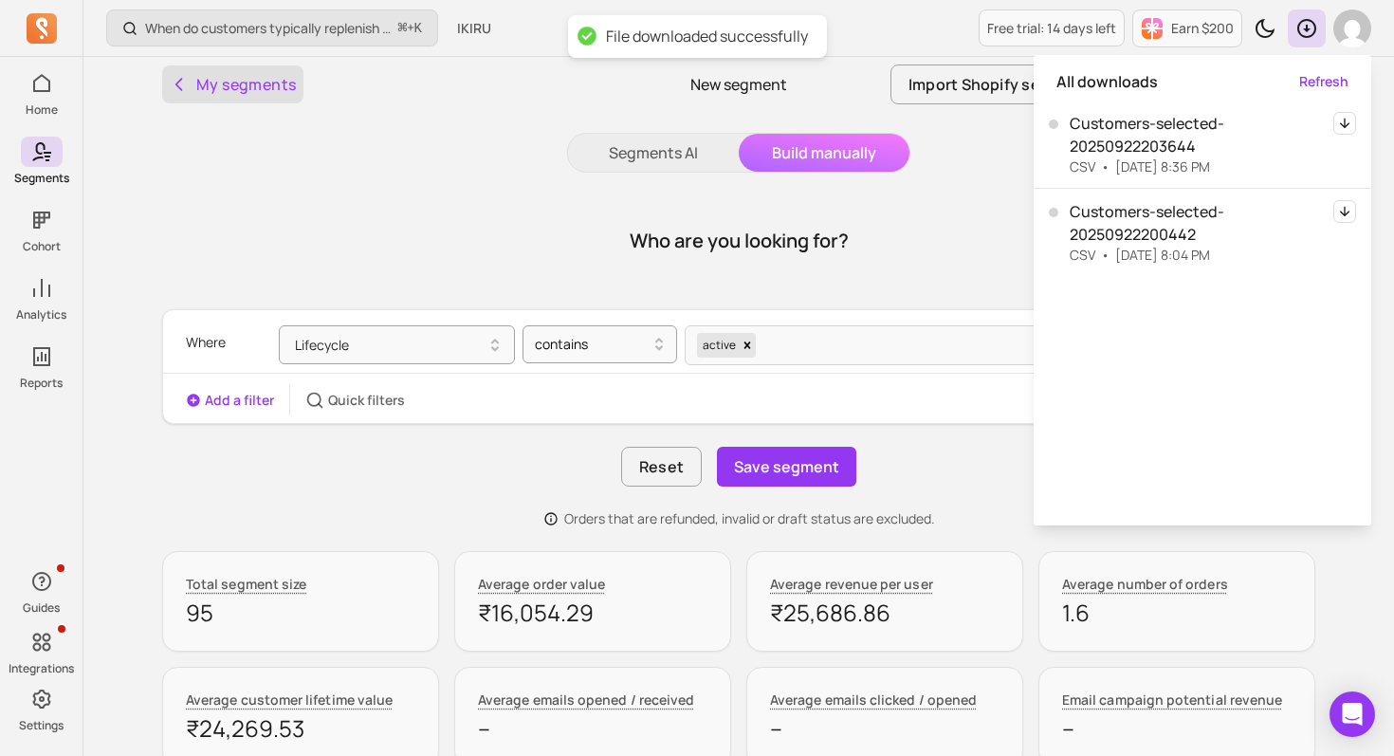
click at [205, 87] on button "My segments" at bounding box center [232, 84] width 141 height 38
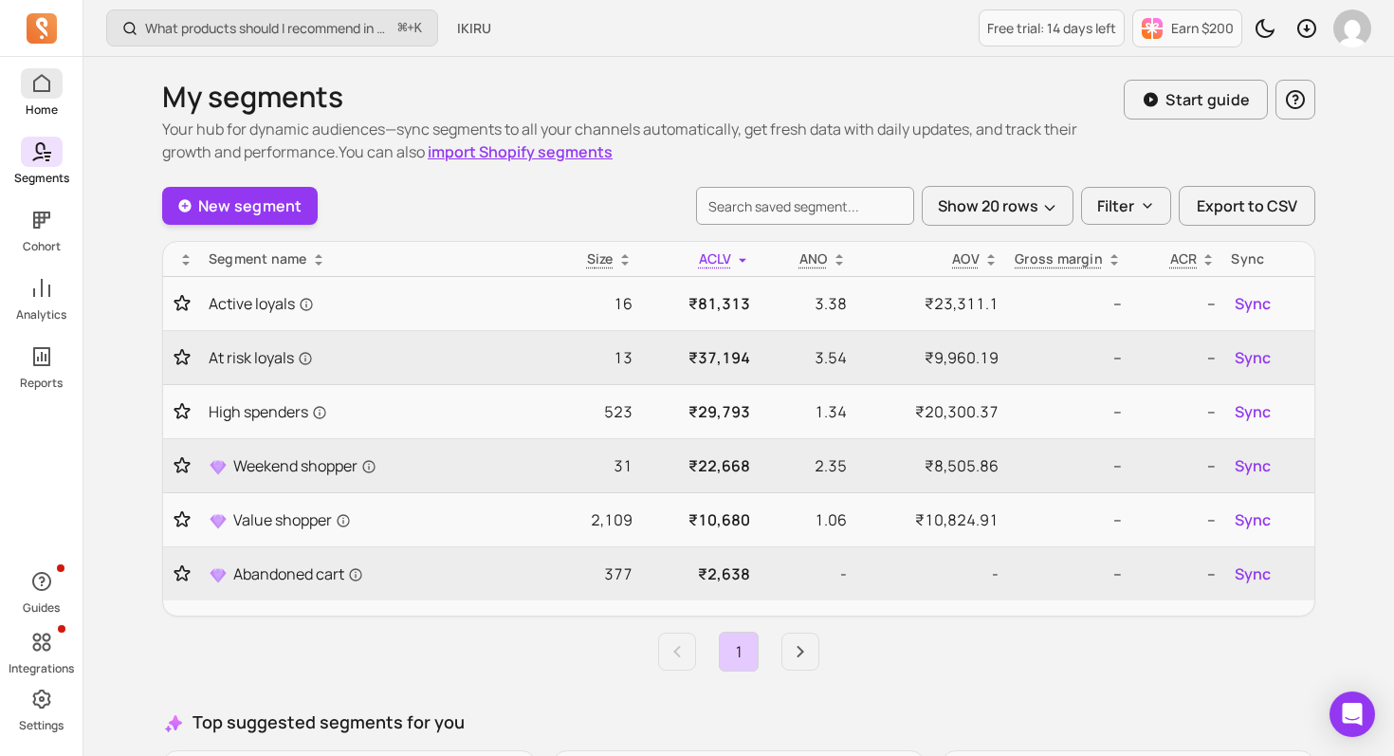
click at [43, 78] on icon at bounding box center [41, 83] width 23 height 23
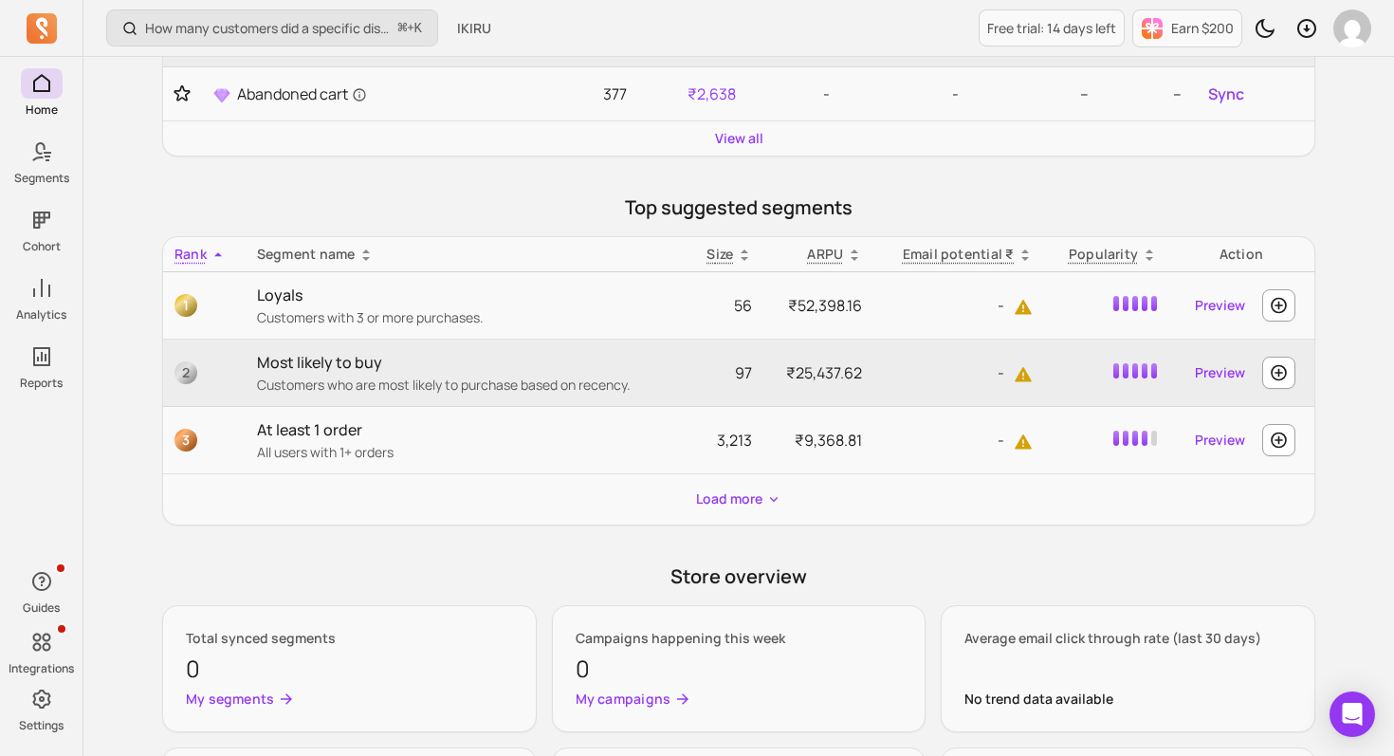
scroll to position [798, 0]
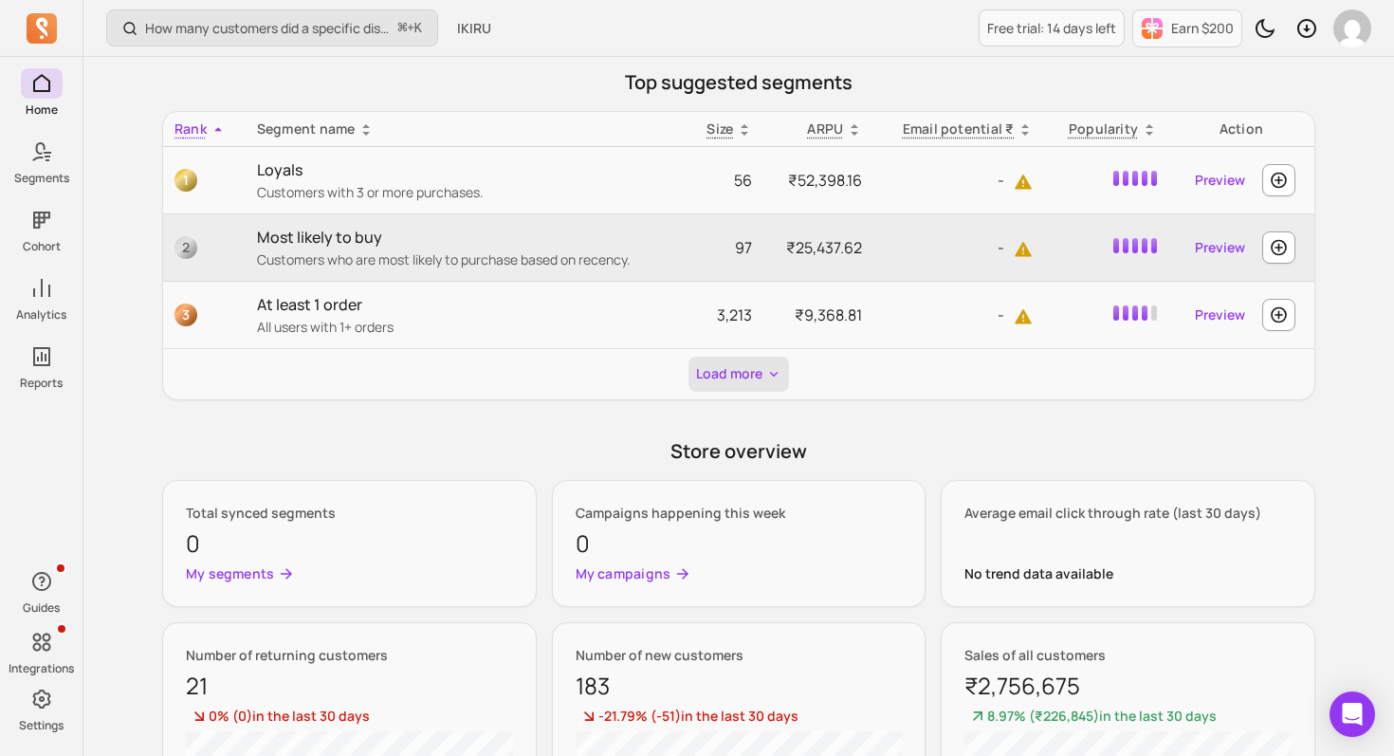
click at [736, 385] on button "Load more" at bounding box center [739, 374] width 101 height 35
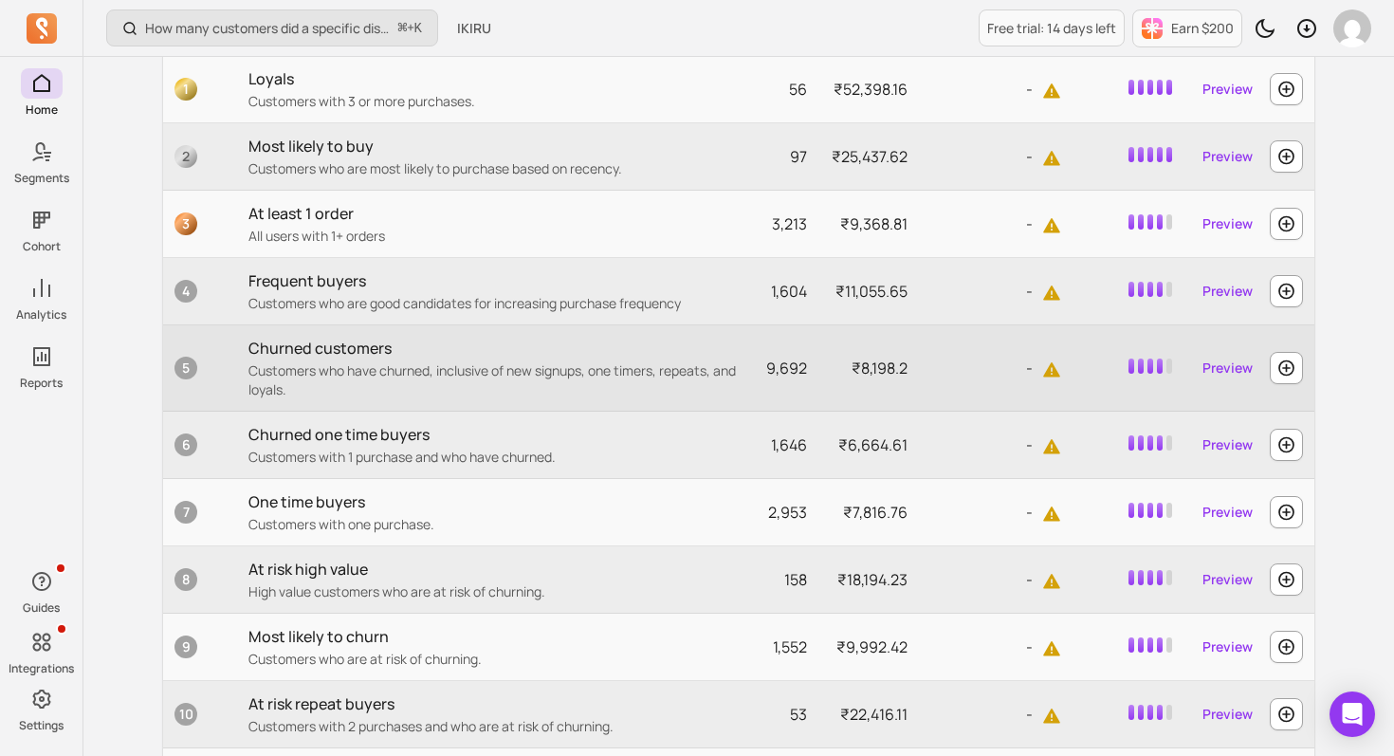
scroll to position [891, 0]
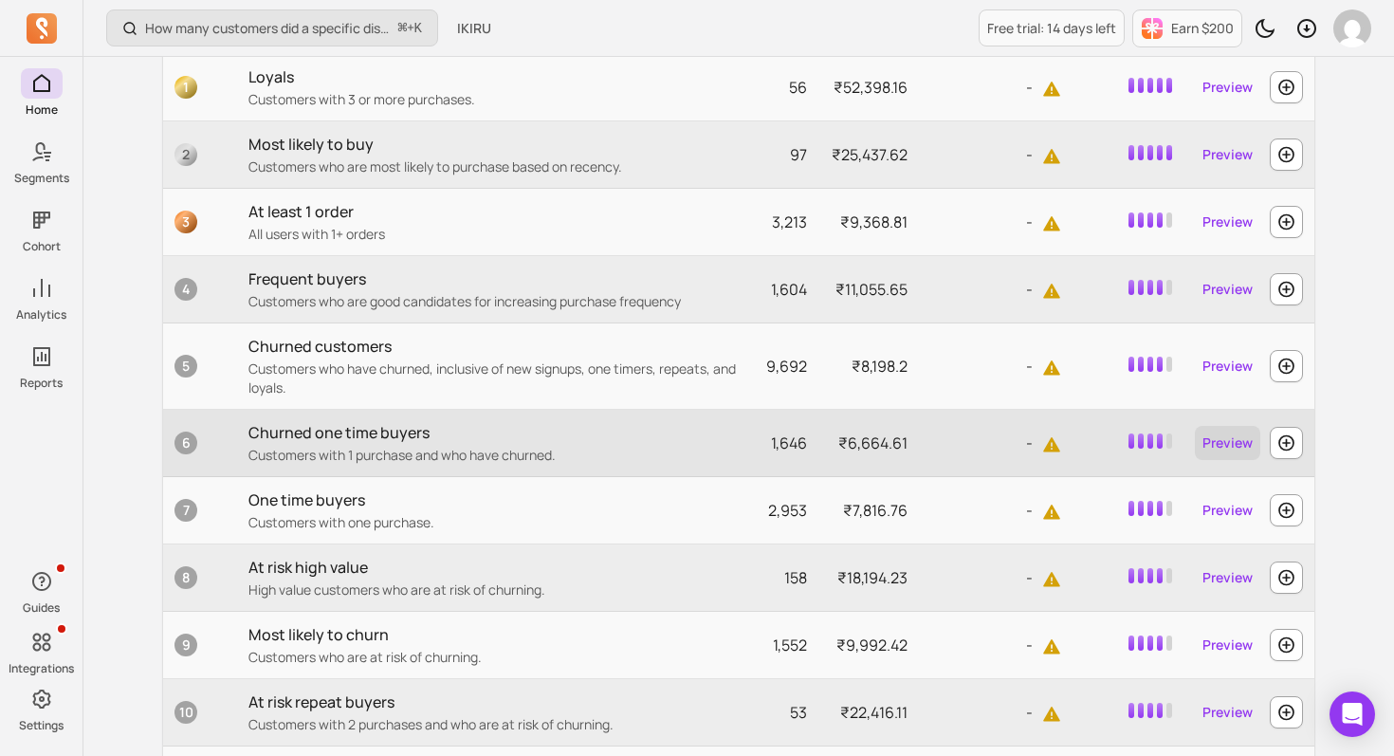
click at [1207, 442] on link "Preview" at bounding box center [1227, 443] width 65 height 34
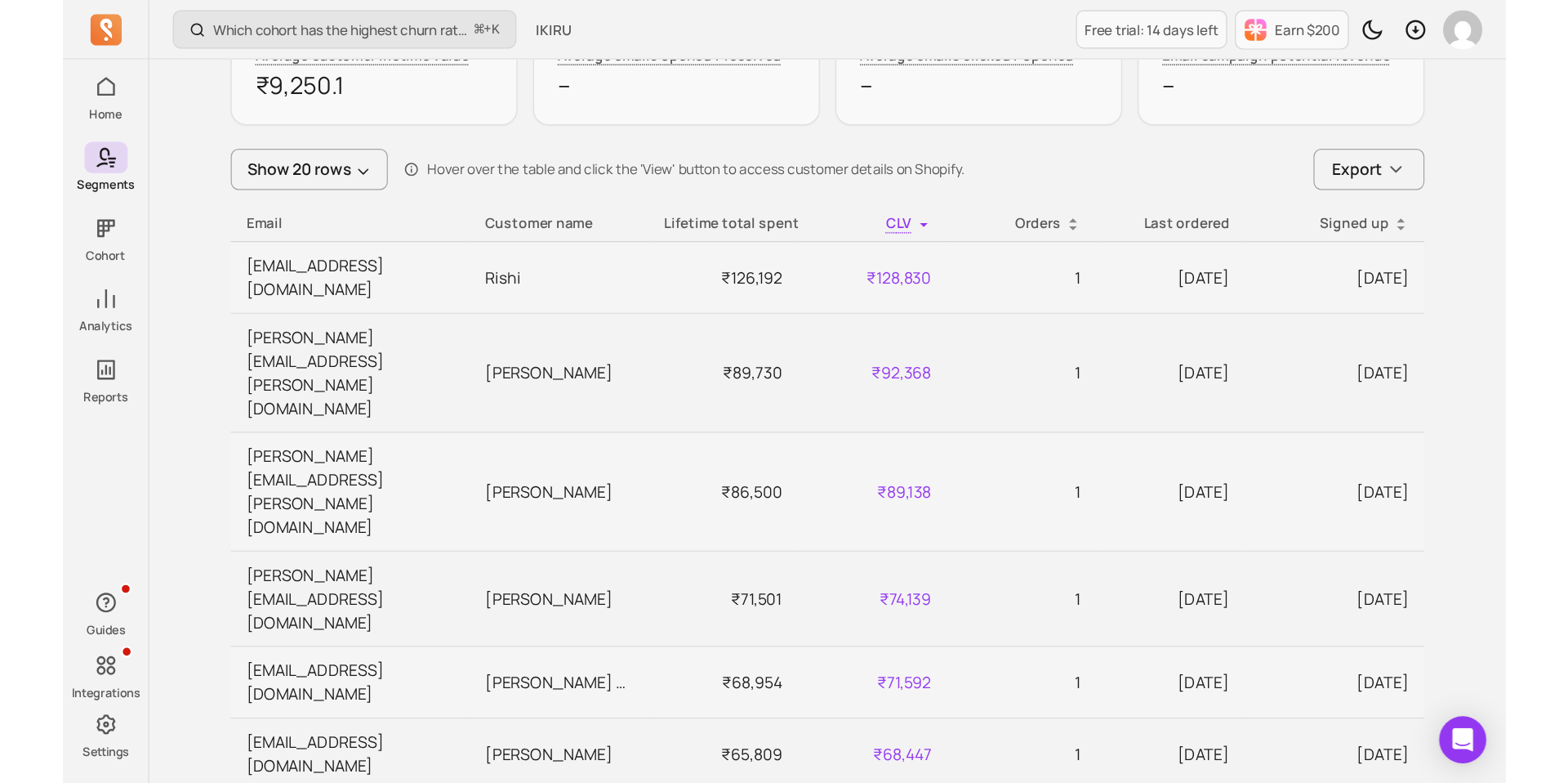
scroll to position [611, 0]
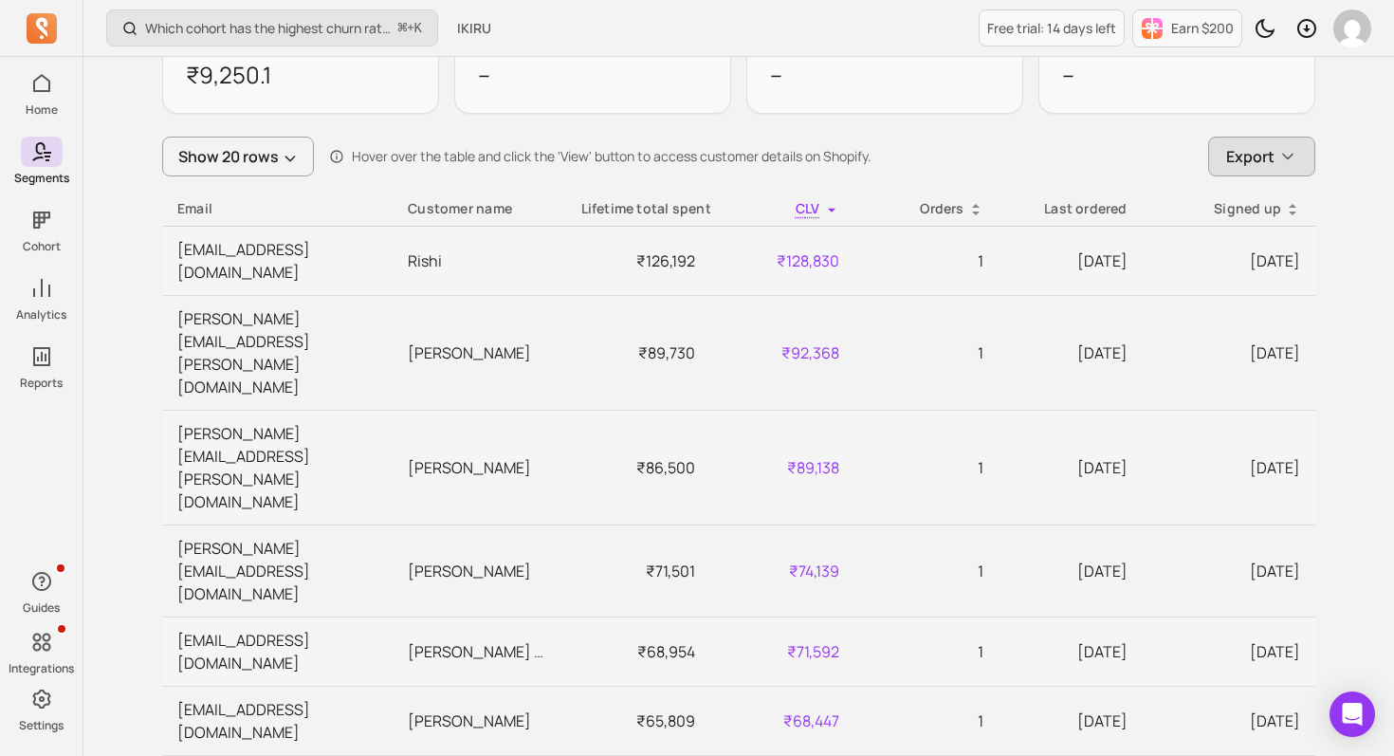
click at [1282, 151] on icon "button" at bounding box center [1288, 156] width 19 height 19
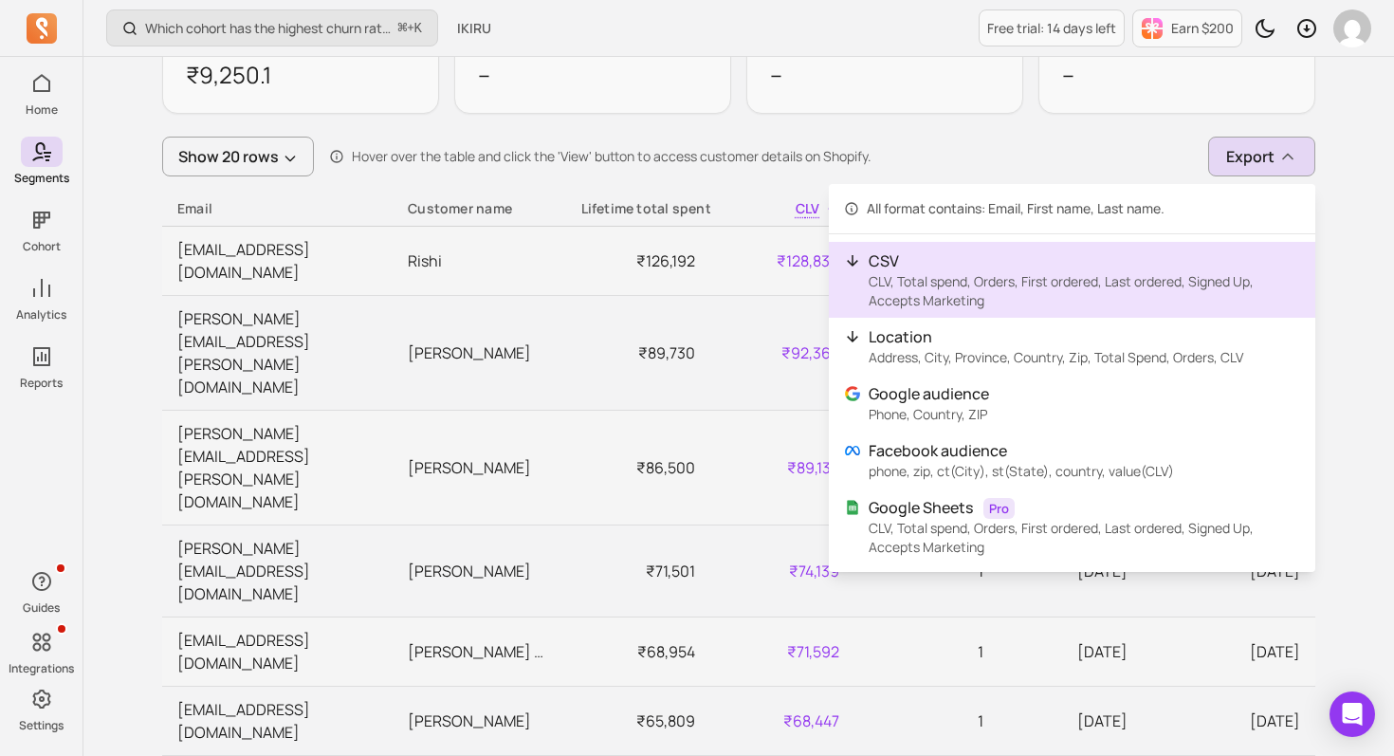
click at [990, 256] on p "CSV" at bounding box center [1085, 260] width 432 height 23
